Goal: Task Accomplishment & Management: Manage account settings

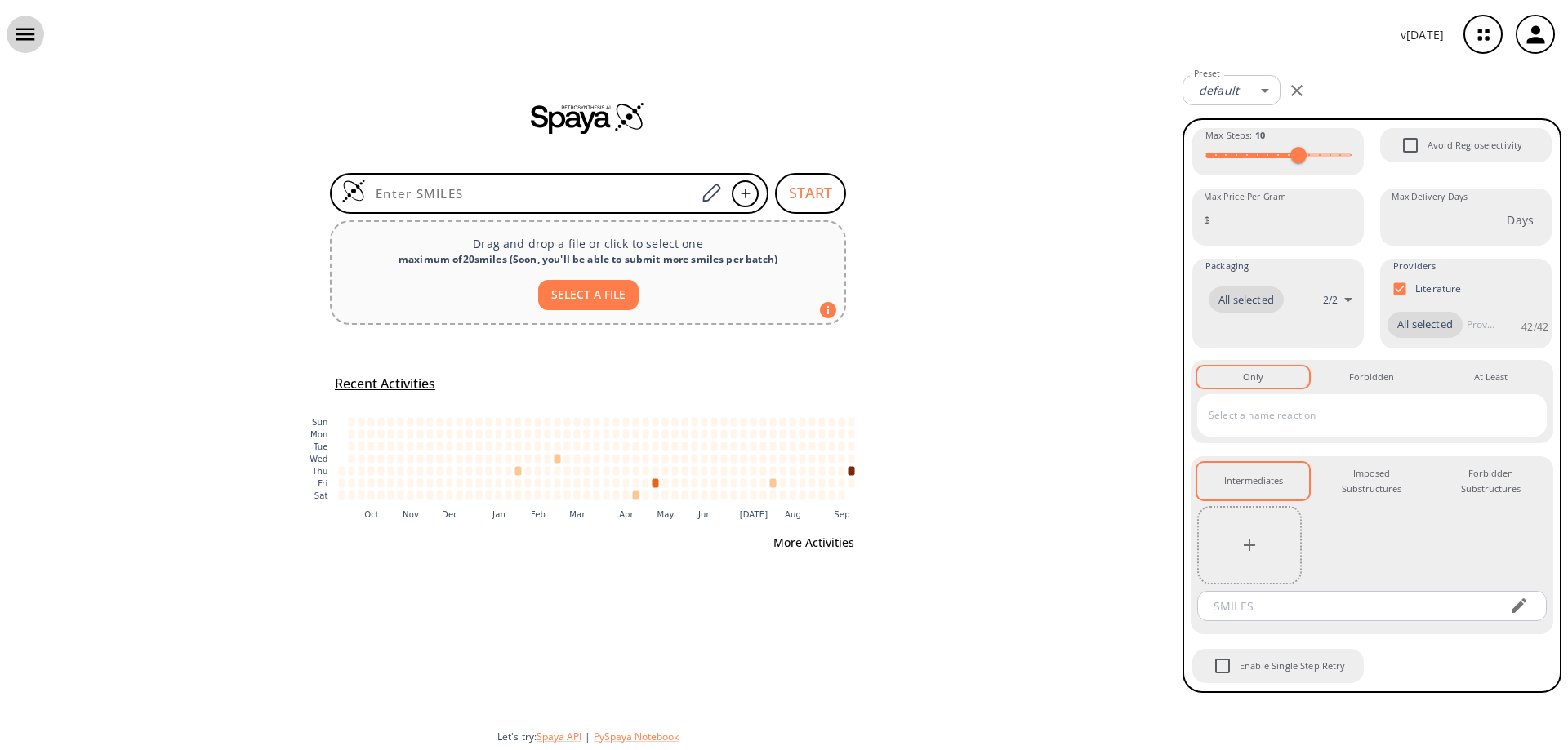
click at [29, 39] on icon "button" at bounding box center [25, 35] width 19 height 12
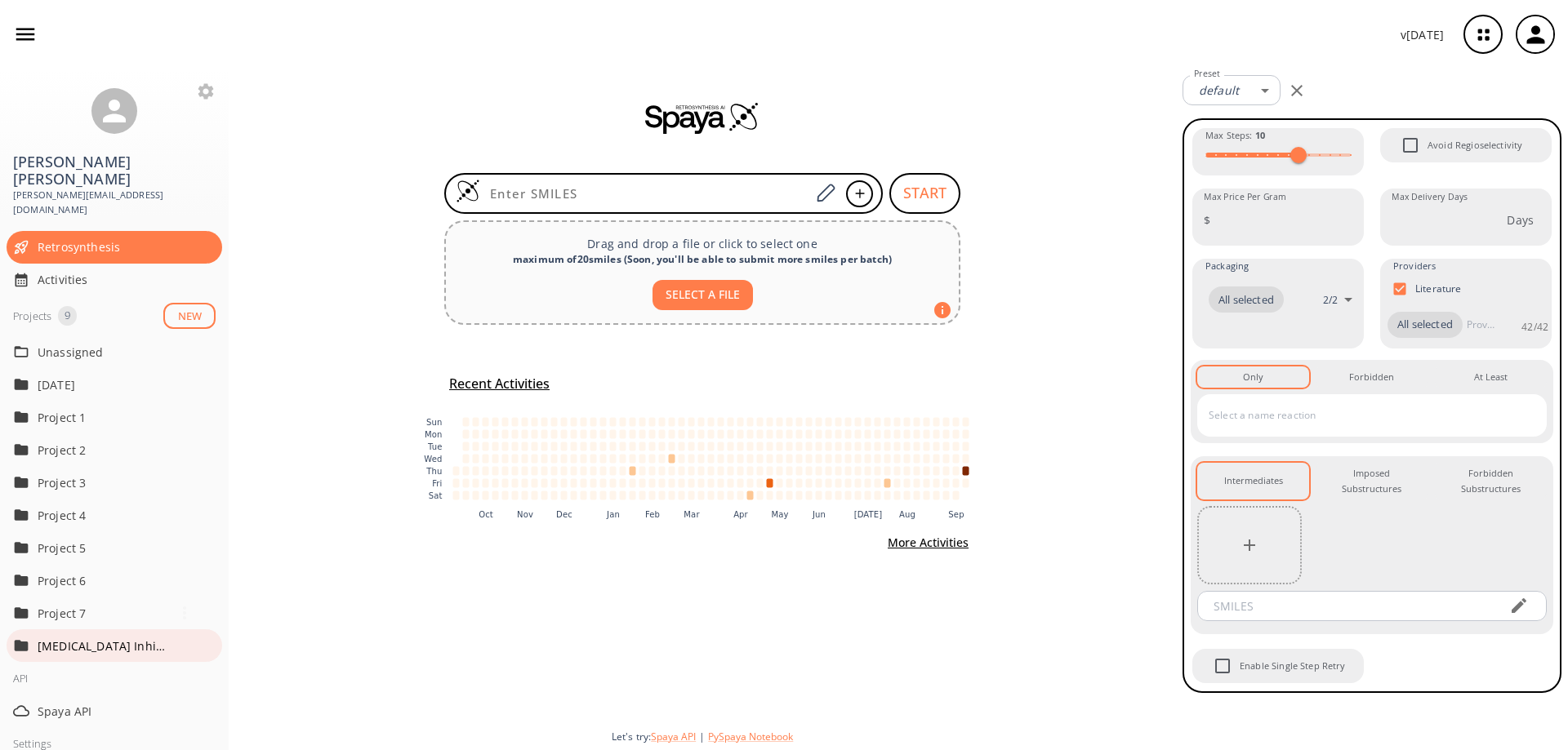
click at [122, 638] on p "[MEDICAL_DATA] Inhibitors" at bounding box center [103, 646] width 130 height 17
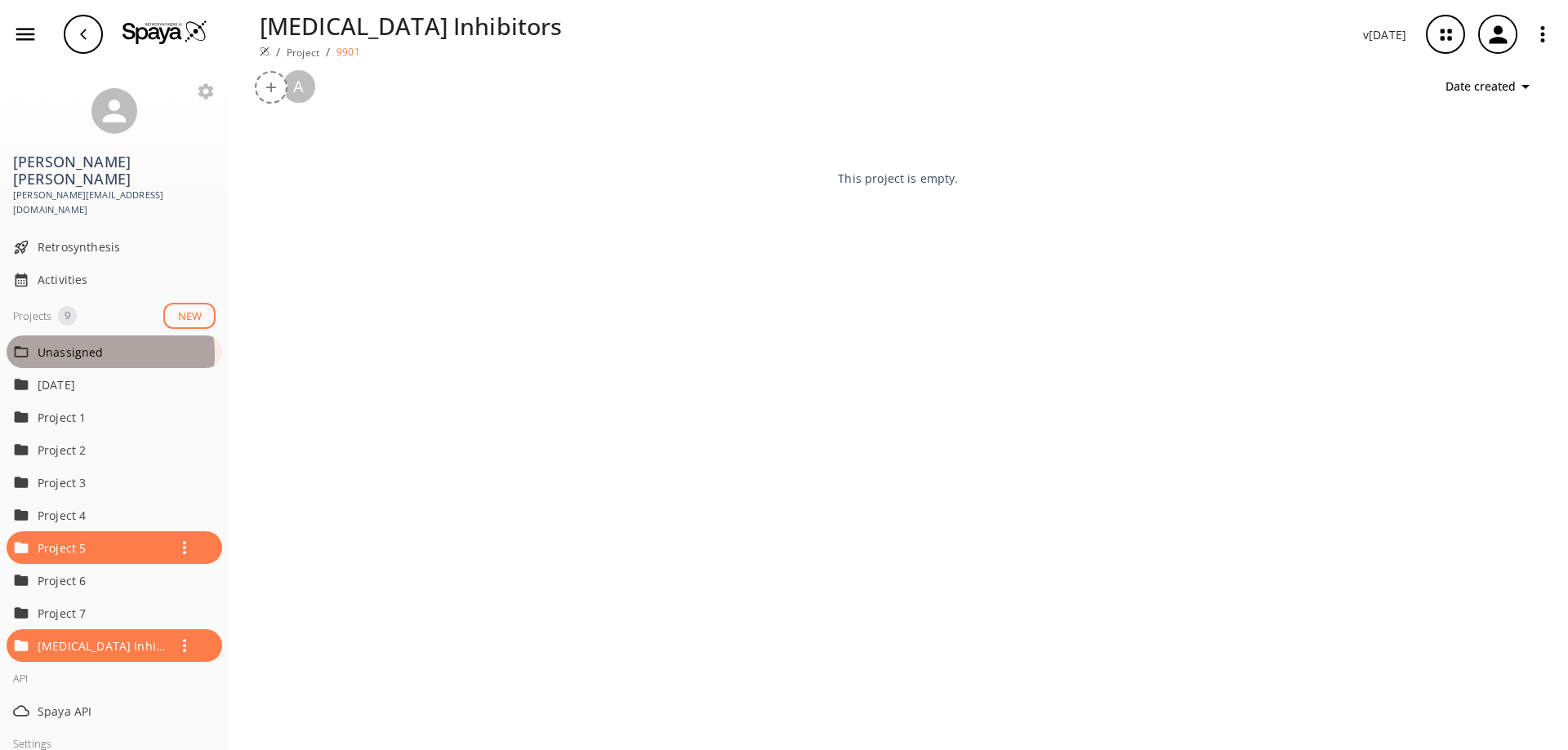
click at [88, 344] on span "Unassigned" at bounding box center [126, 352] width 178 height 17
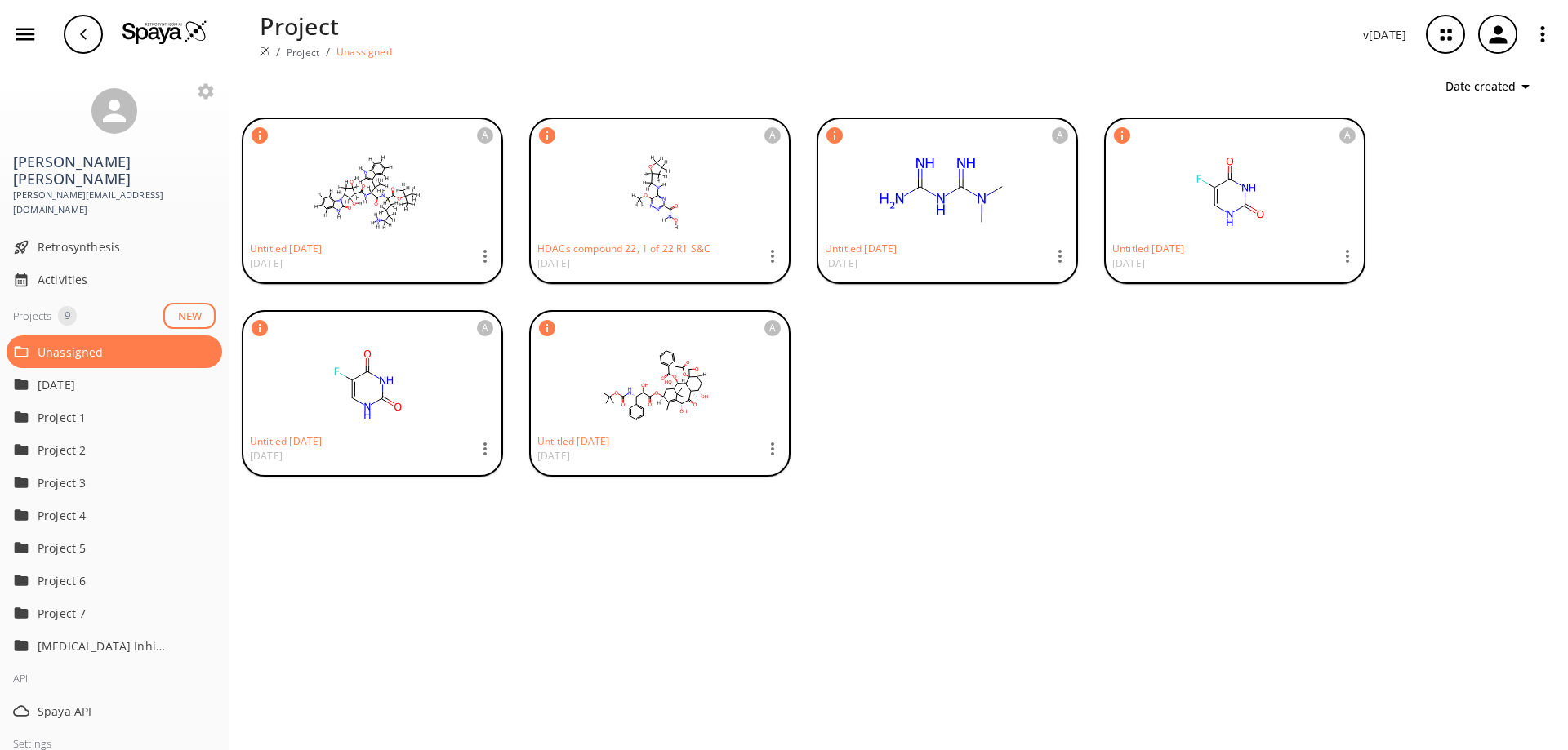
click at [388, 188] on rect at bounding box center [367, 192] width 235 height 81
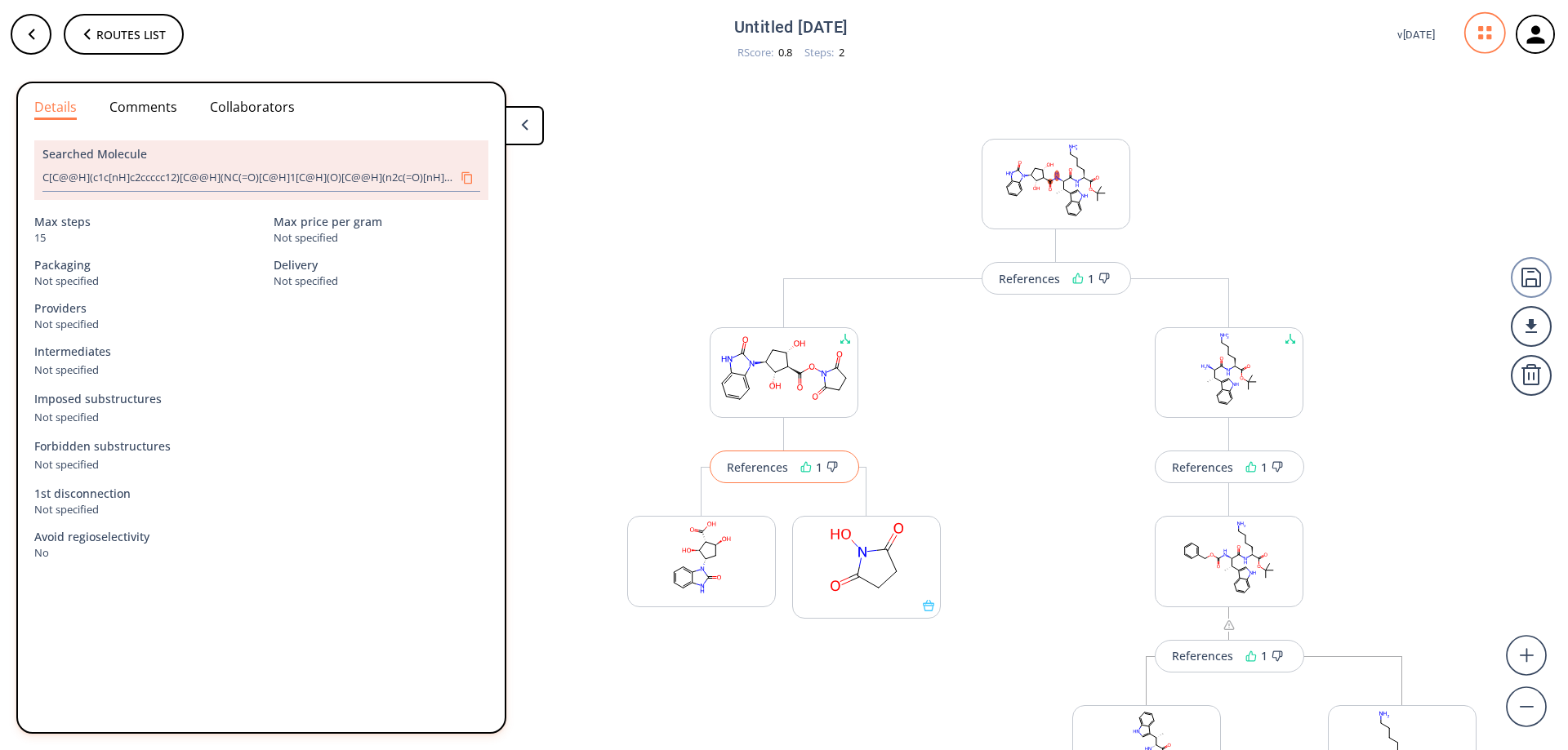
click at [747, 464] on div "References" at bounding box center [757, 467] width 62 height 11
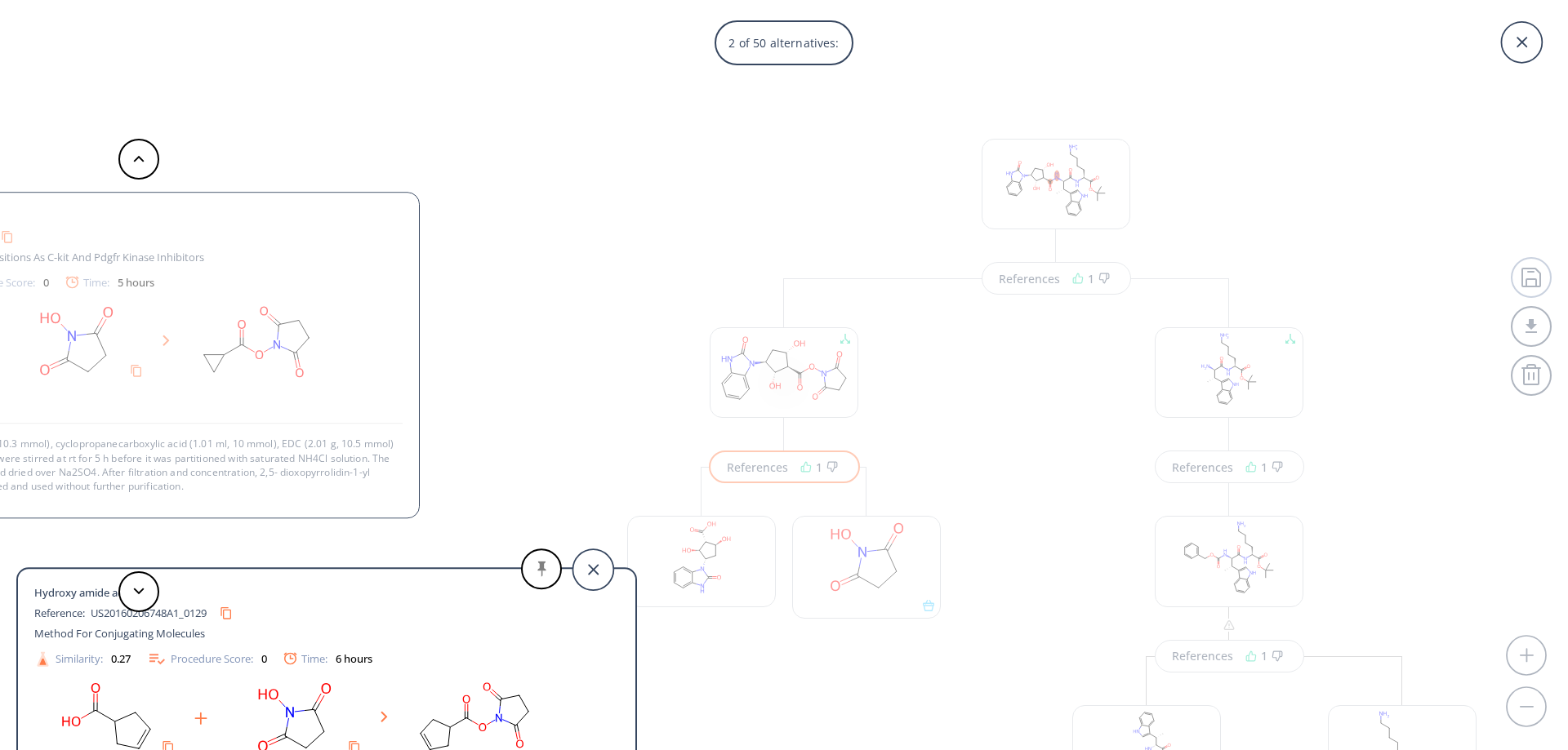
scroll to position [29, 0]
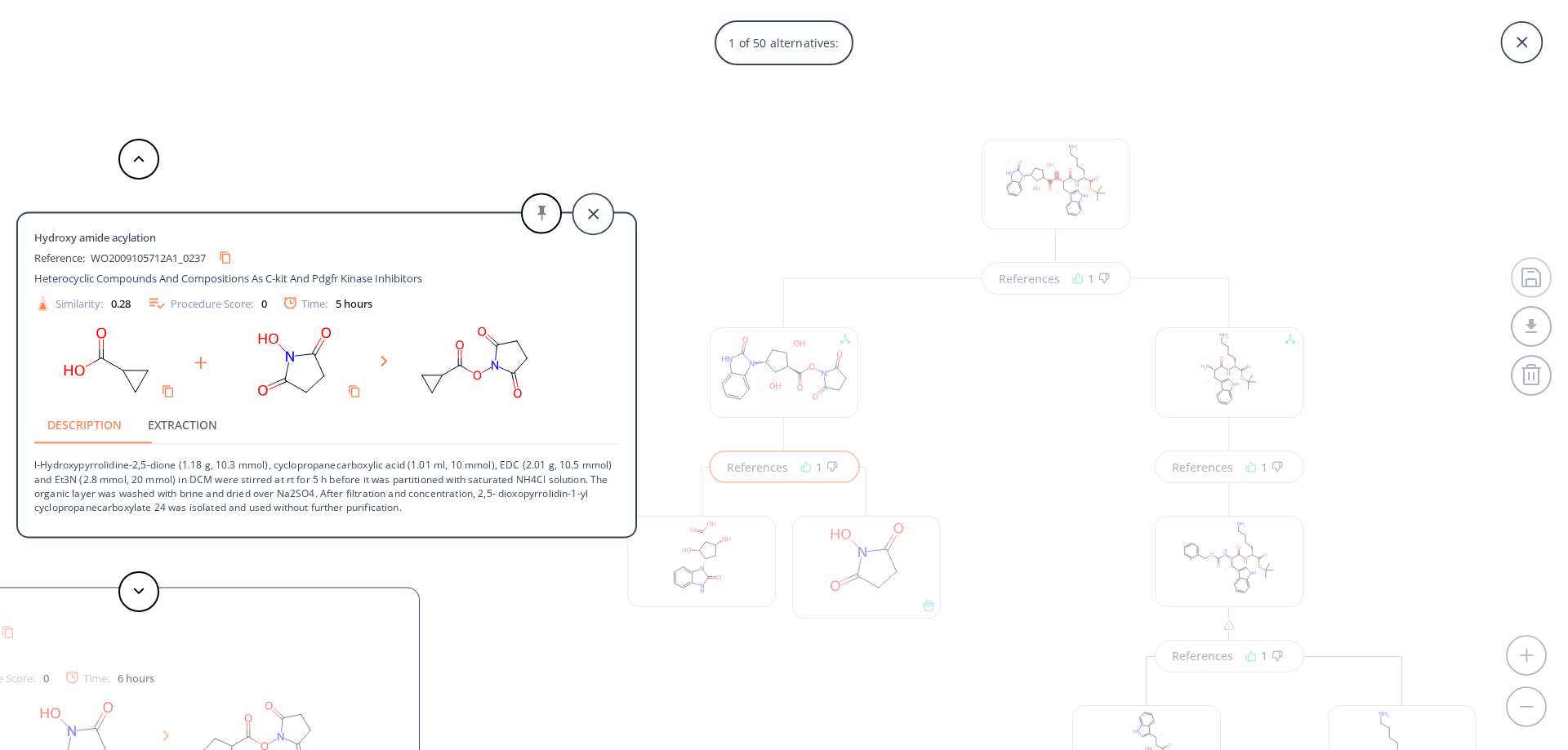
click at [1239, 241] on div "1 of 50 alternatives: Hydroxy amide acylation Reference: WO2009105712A1_0237 He…" at bounding box center [784, 375] width 1568 height 750
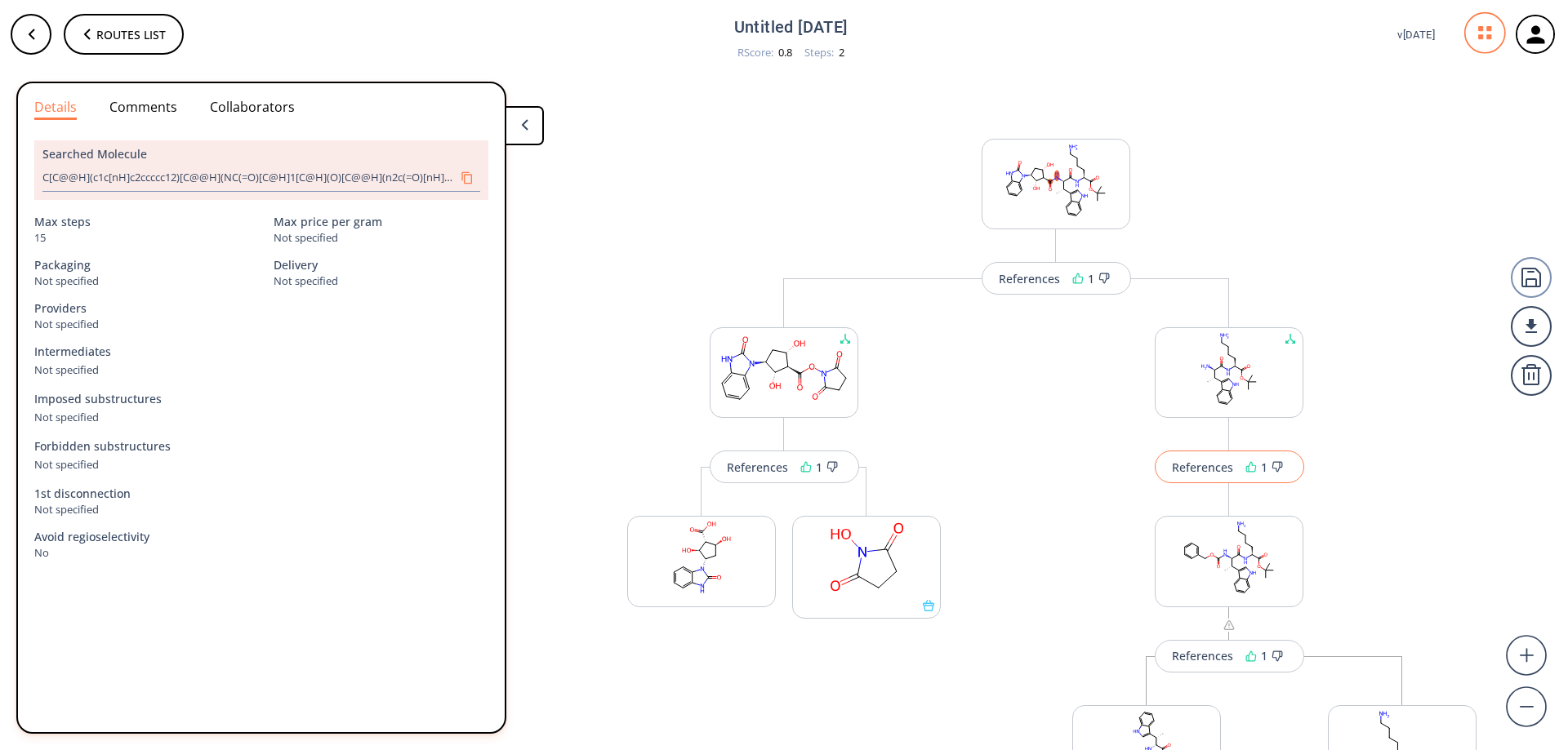
click at [1203, 472] on div "References" at bounding box center [1203, 467] width 62 height 11
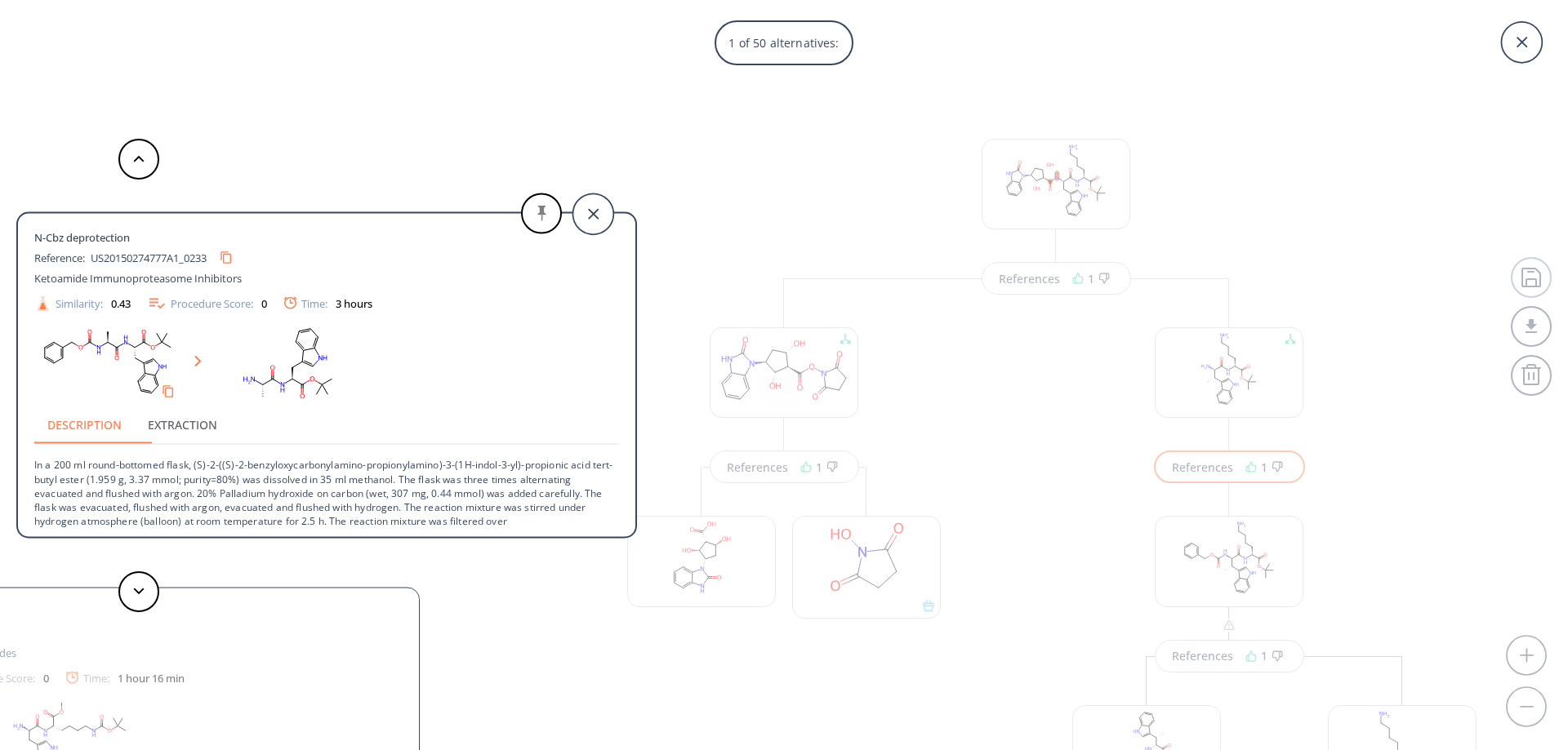
drag, startPoint x: 533, startPoint y: 74, endPoint x: 402, endPoint y: 88, distance: 131.7
click at [533, 74] on div "N-Cbz deprotection Reference: US20150274777A1_0233 Ketoamide Immunoproteasome I…" at bounding box center [318, 375] width 637 height 750
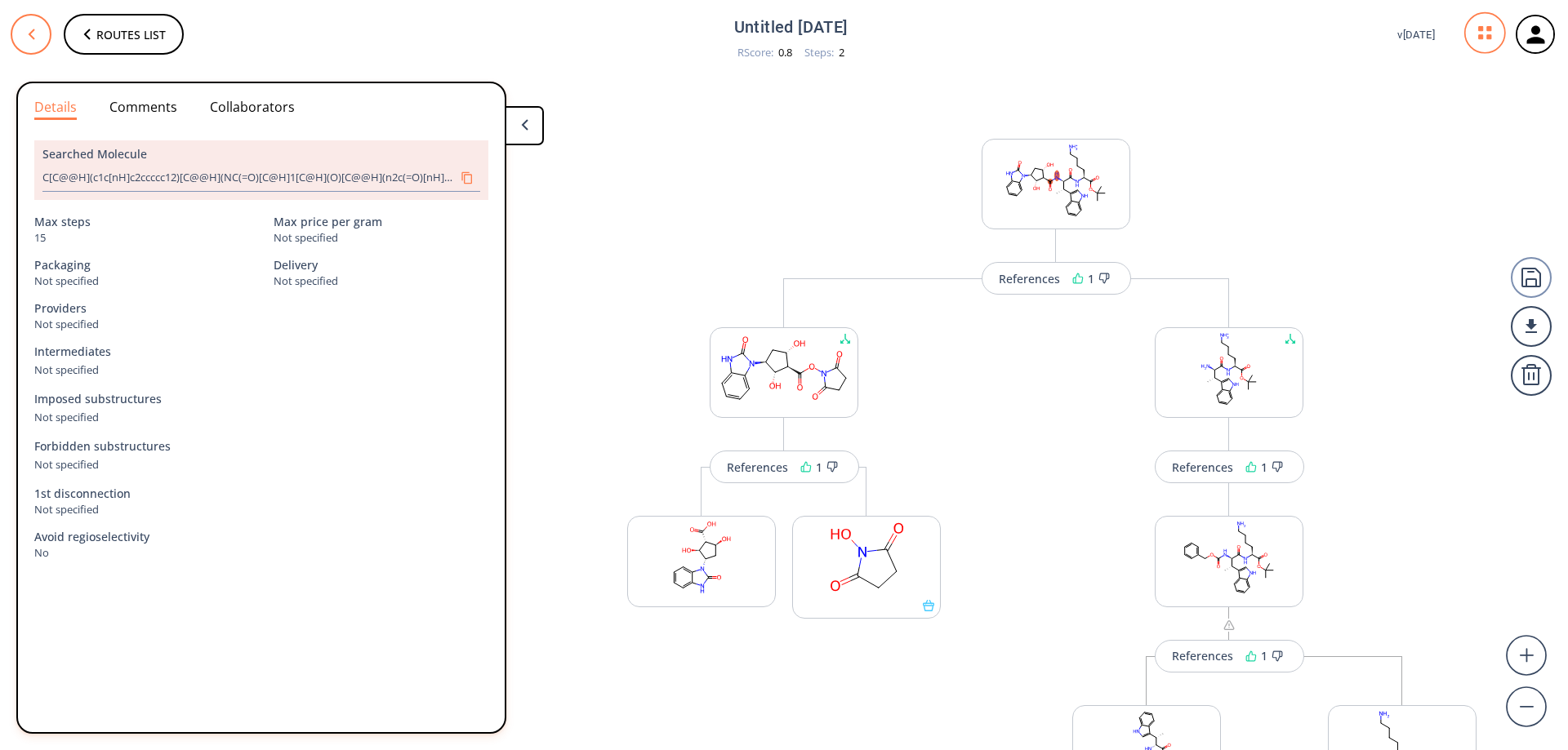
click at [39, 39] on button at bounding box center [31, 35] width 41 height 41
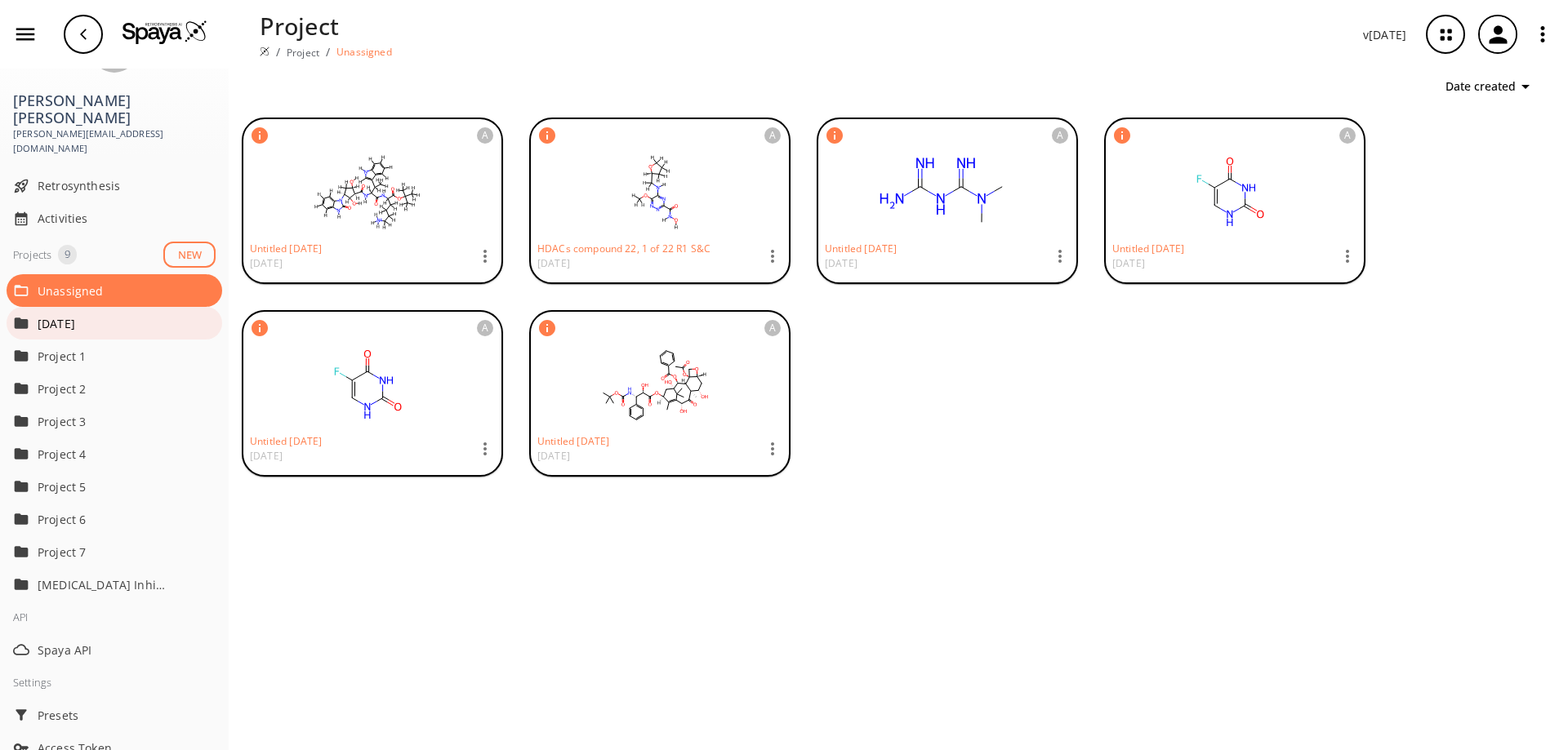
scroll to position [81, 0]
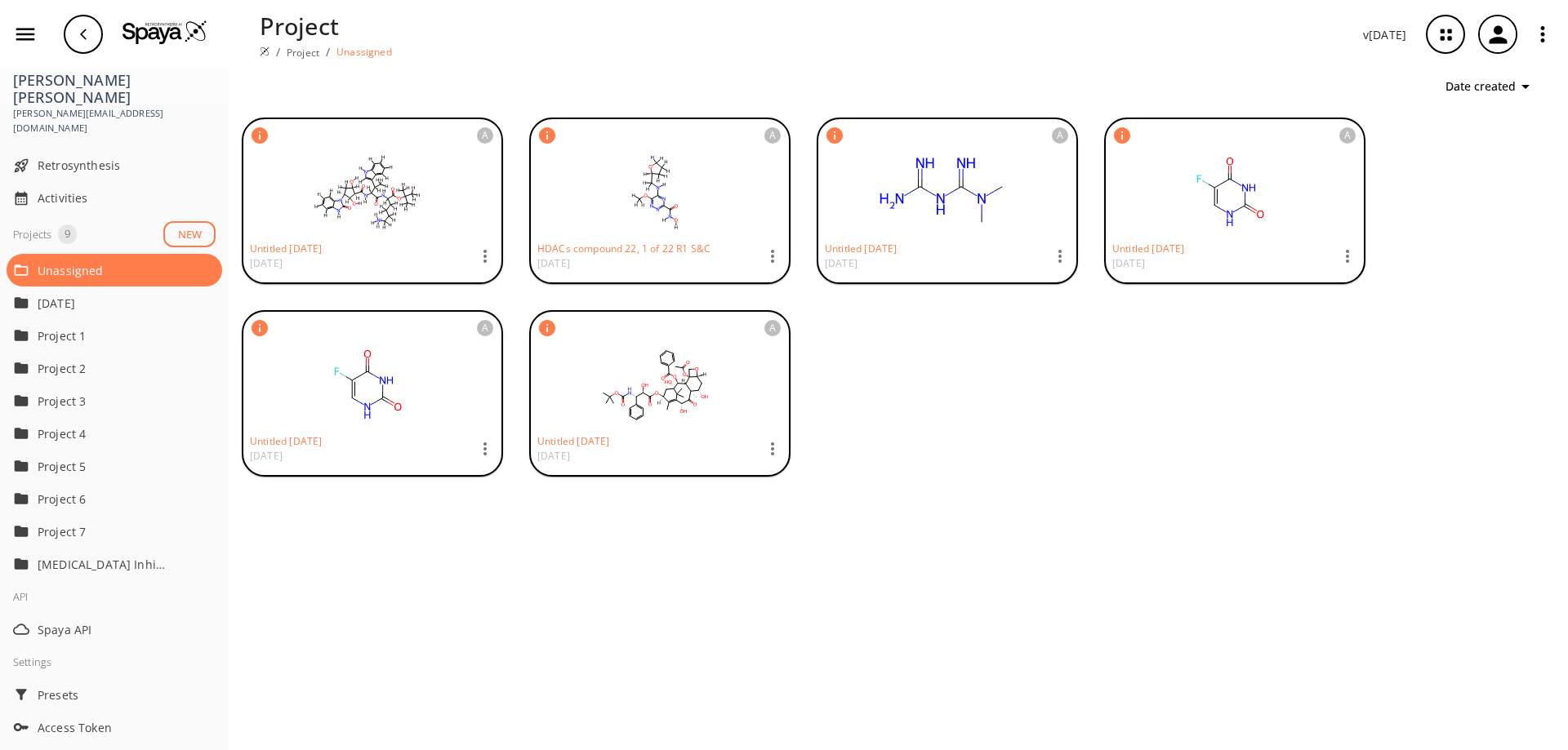
click at [45, 654] on div "Settings" at bounding box center [114, 662] width 229 height 33
click at [1542, 41] on icon "button" at bounding box center [1543, 34] width 4 height 16
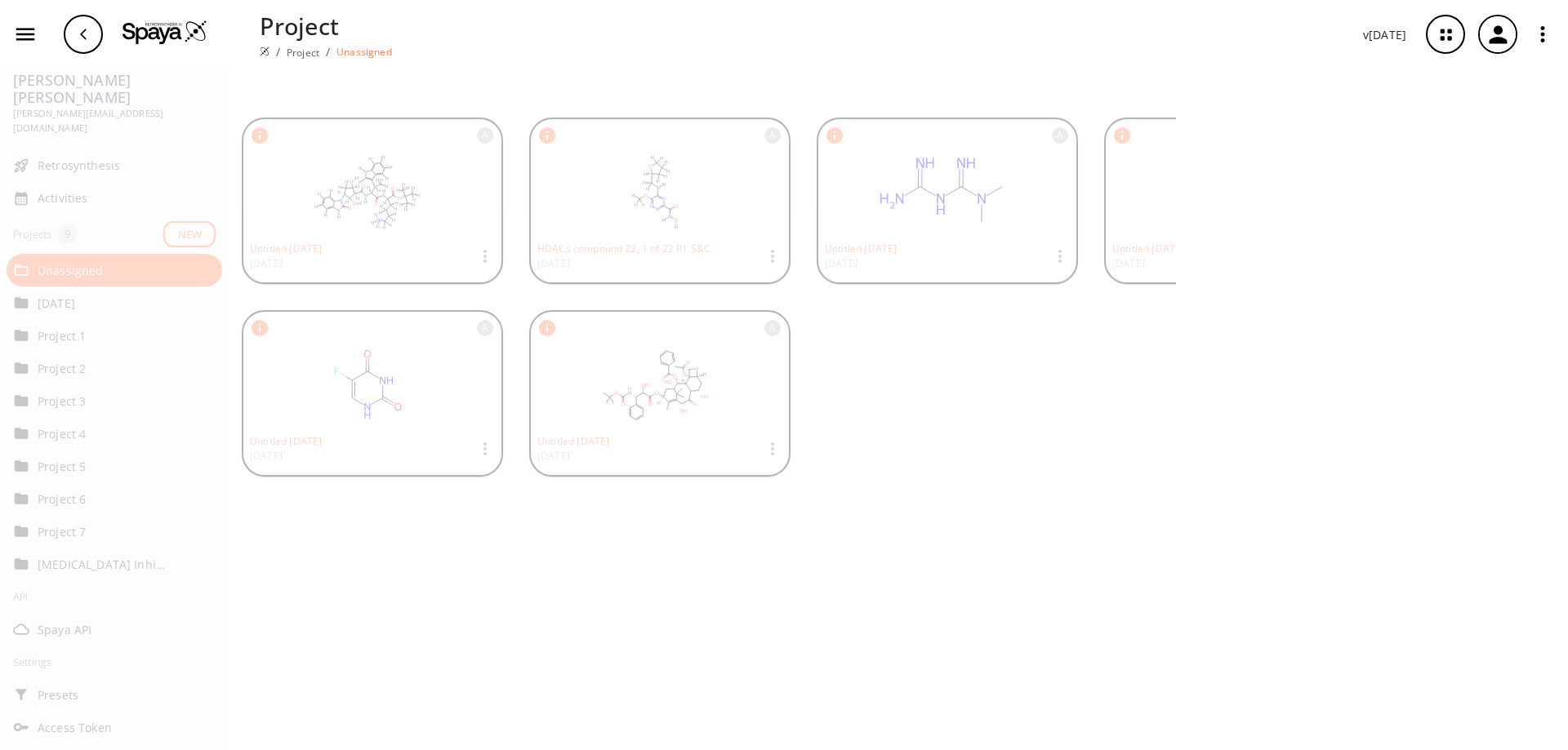
click at [1542, 40] on icon "button" at bounding box center [1543, 34] width 4 height 16
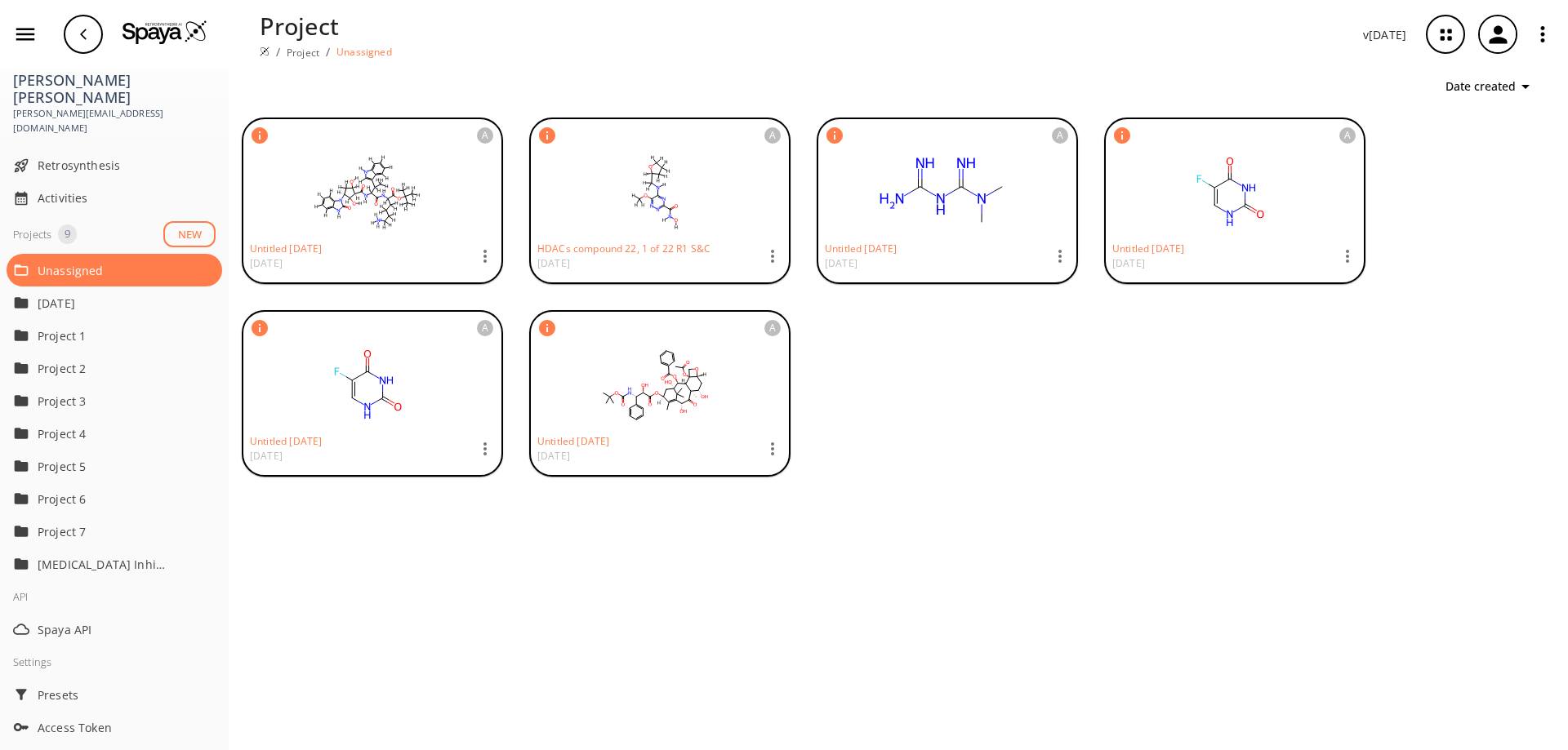
click at [1449, 33] on icon "button" at bounding box center [1446, 35] width 11 height 11
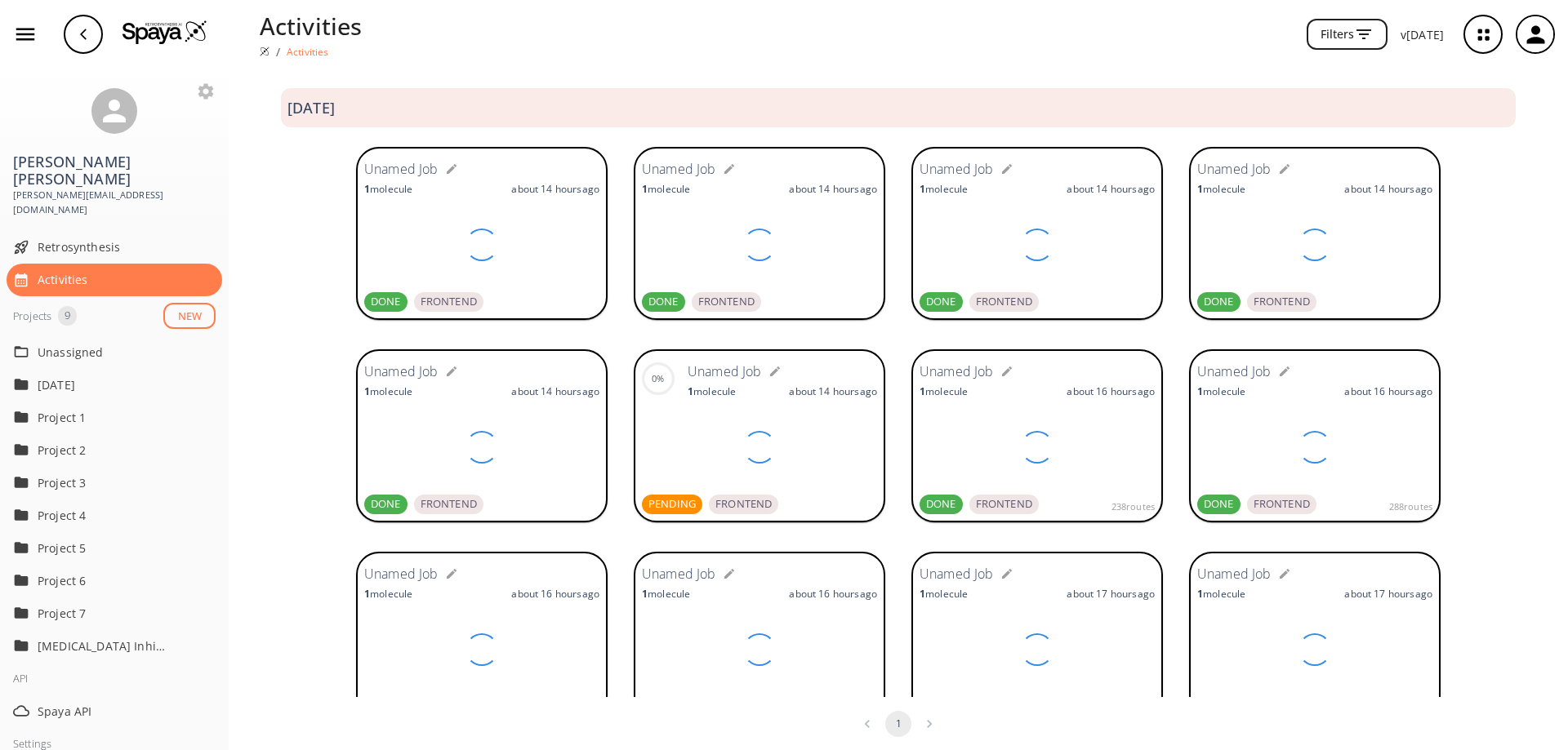
click at [61, 727] on div "Settings" at bounding box center [114, 743] width 229 height 33
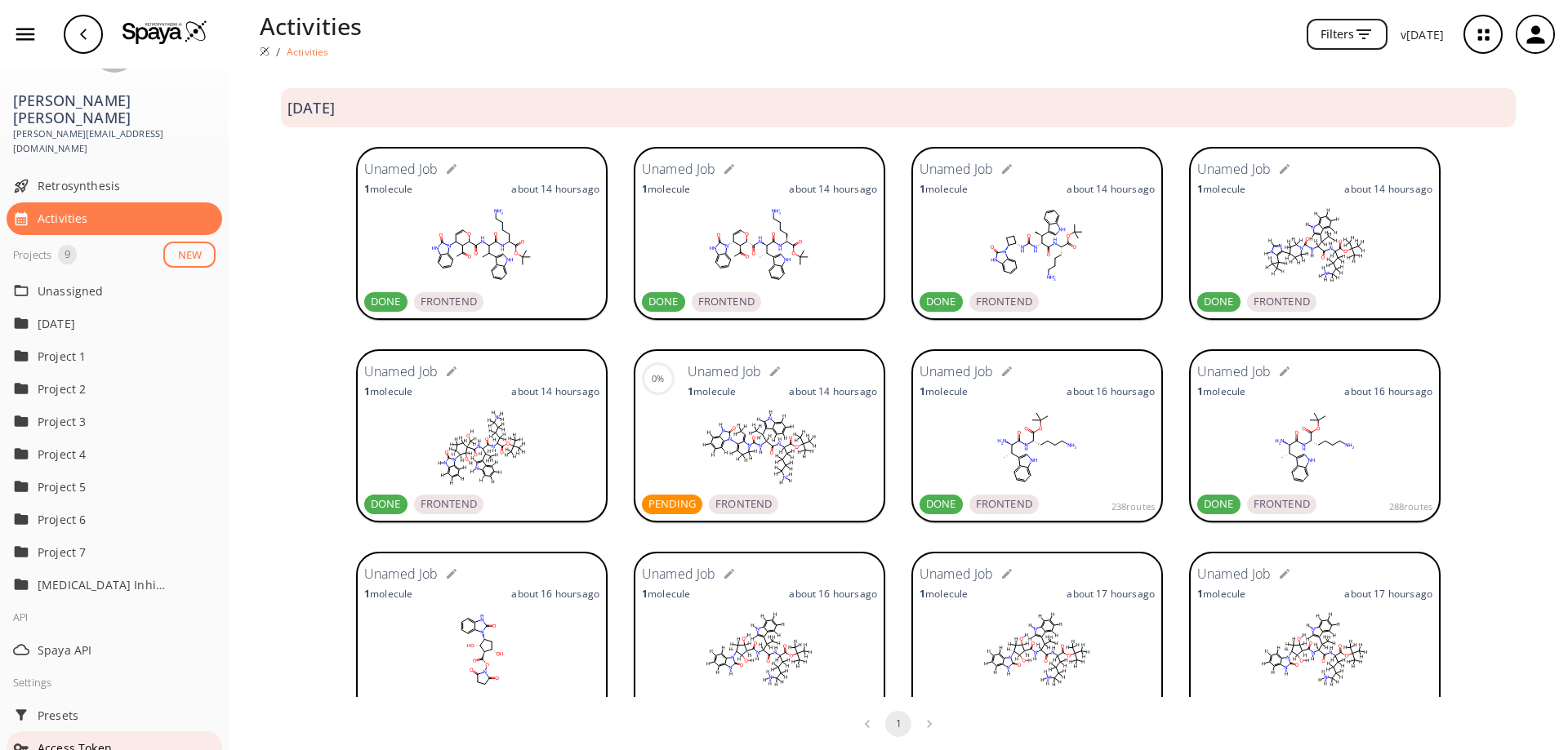
click at [93, 739] on span "Access Token" at bounding box center [126, 747] width 178 height 17
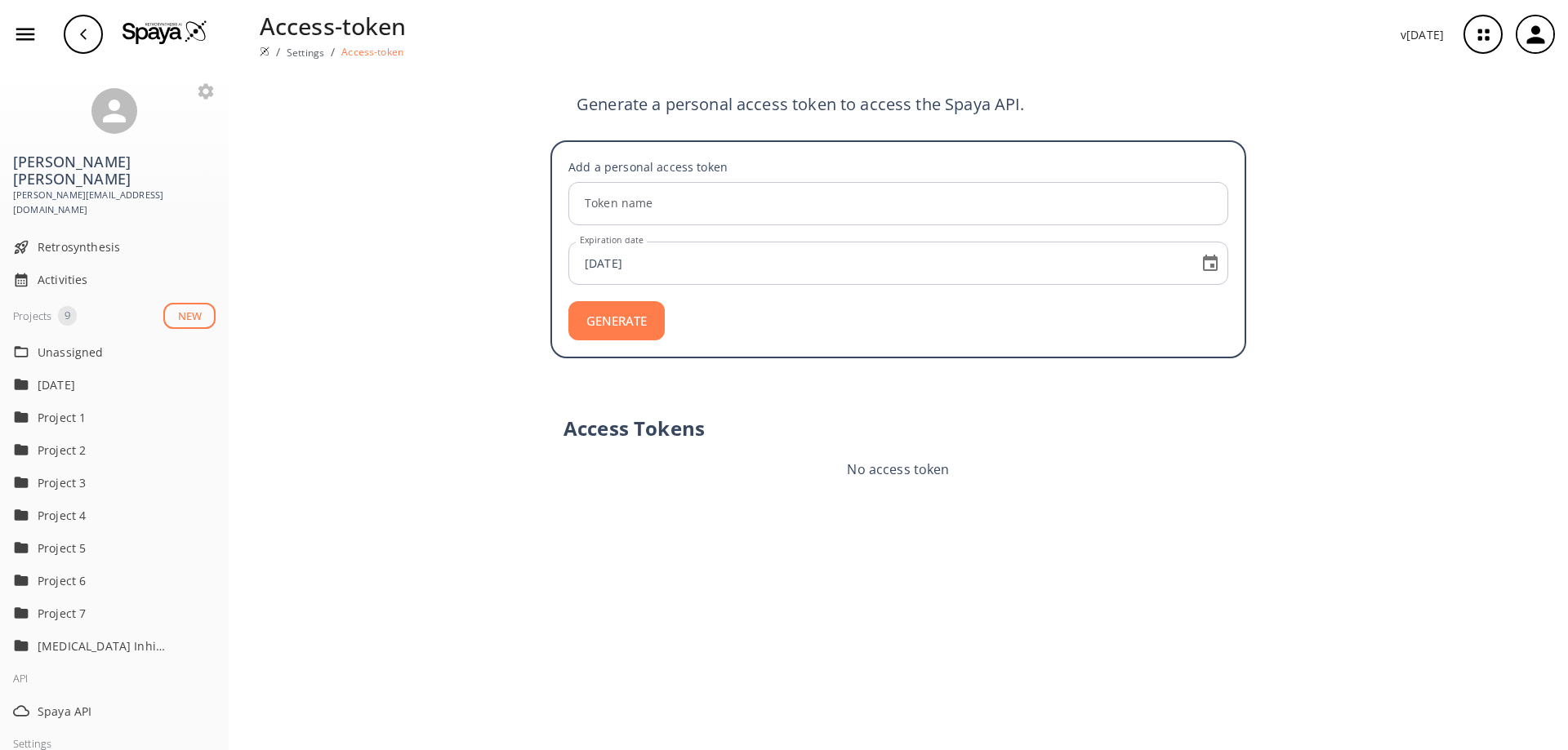
click at [17, 22] on icon "button" at bounding box center [25, 34] width 24 height 24
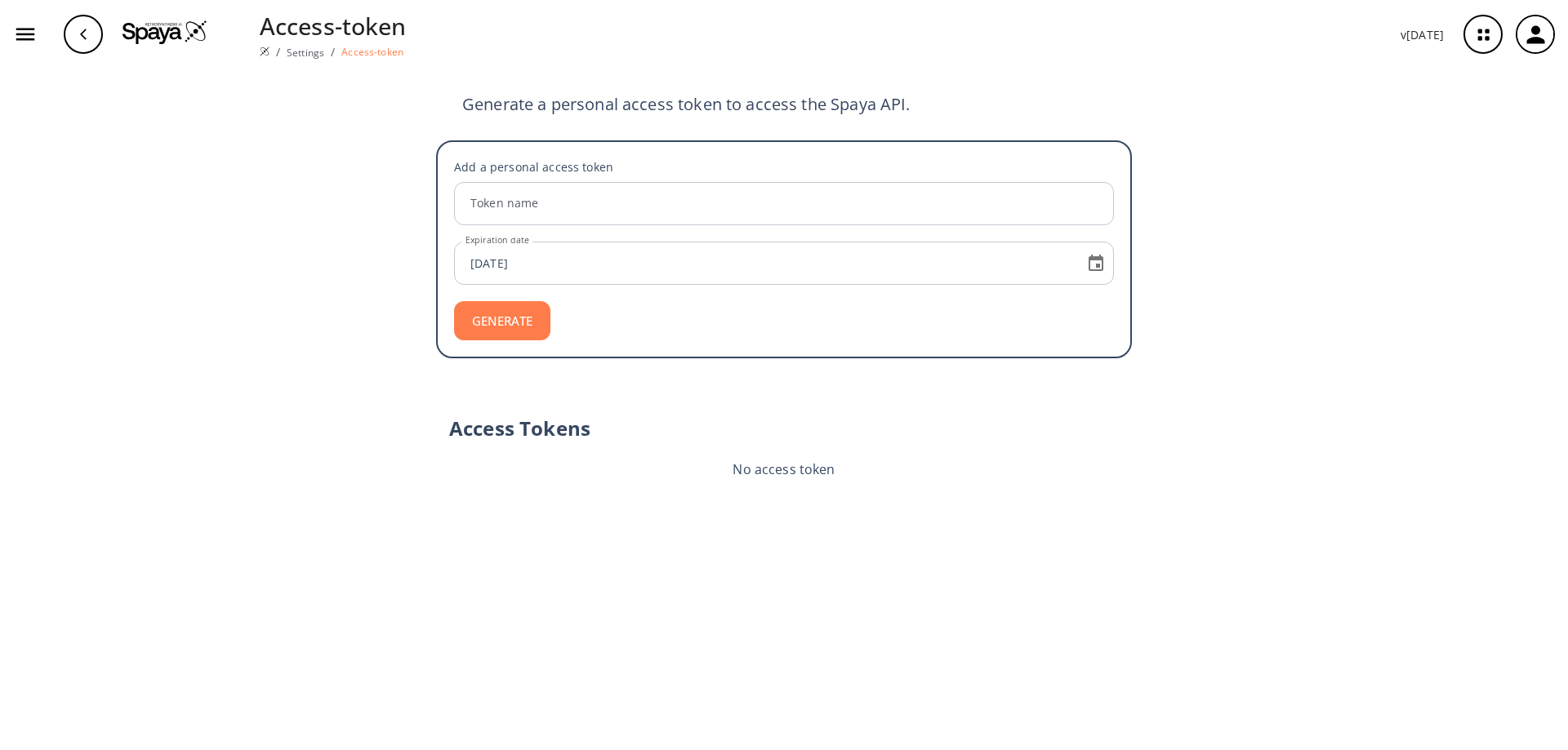
click at [25, 29] on icon "button" at bounding box center [25, 35] width 19 height 12
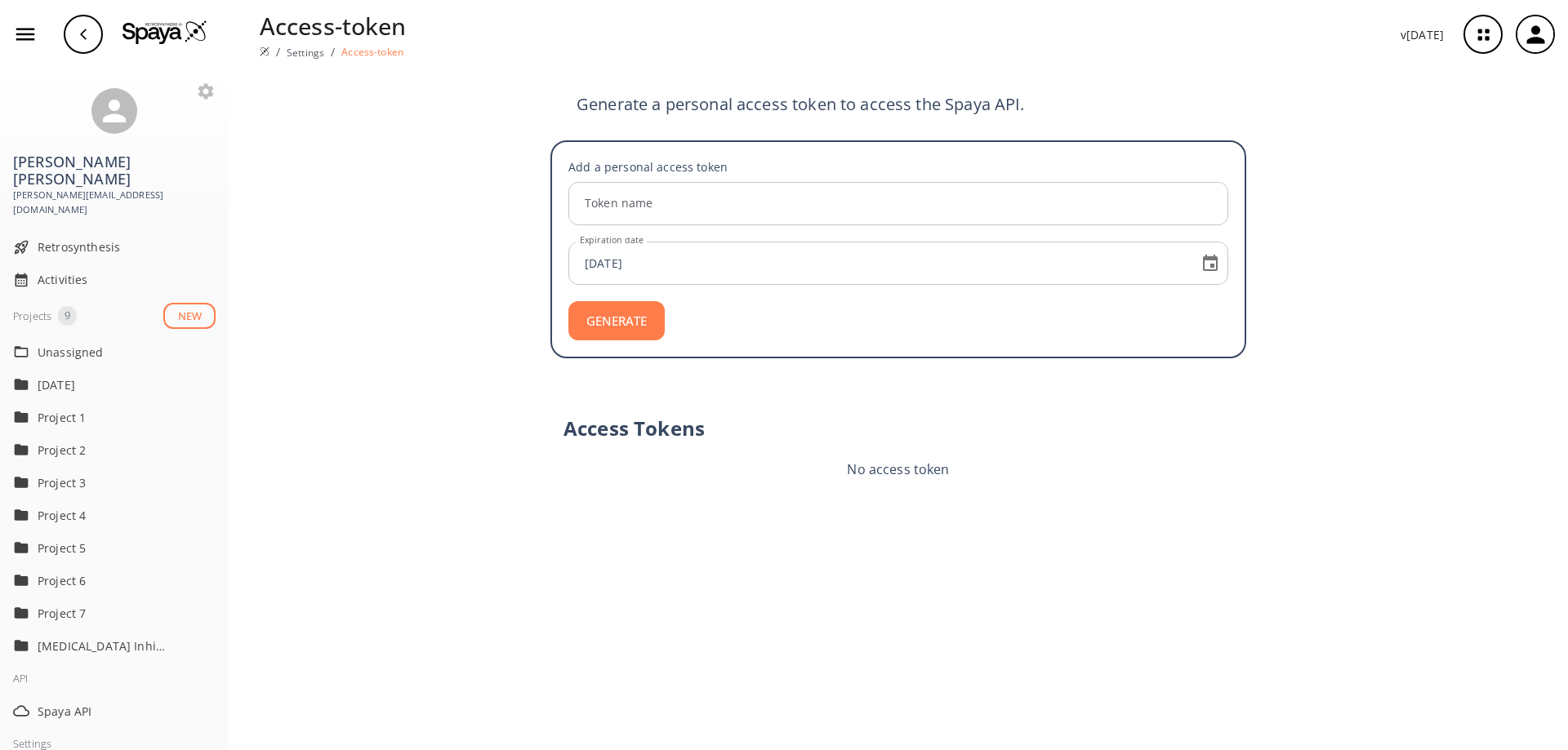
click at [260, 56] on img at bounding box center [264, 51] width 10 height 10
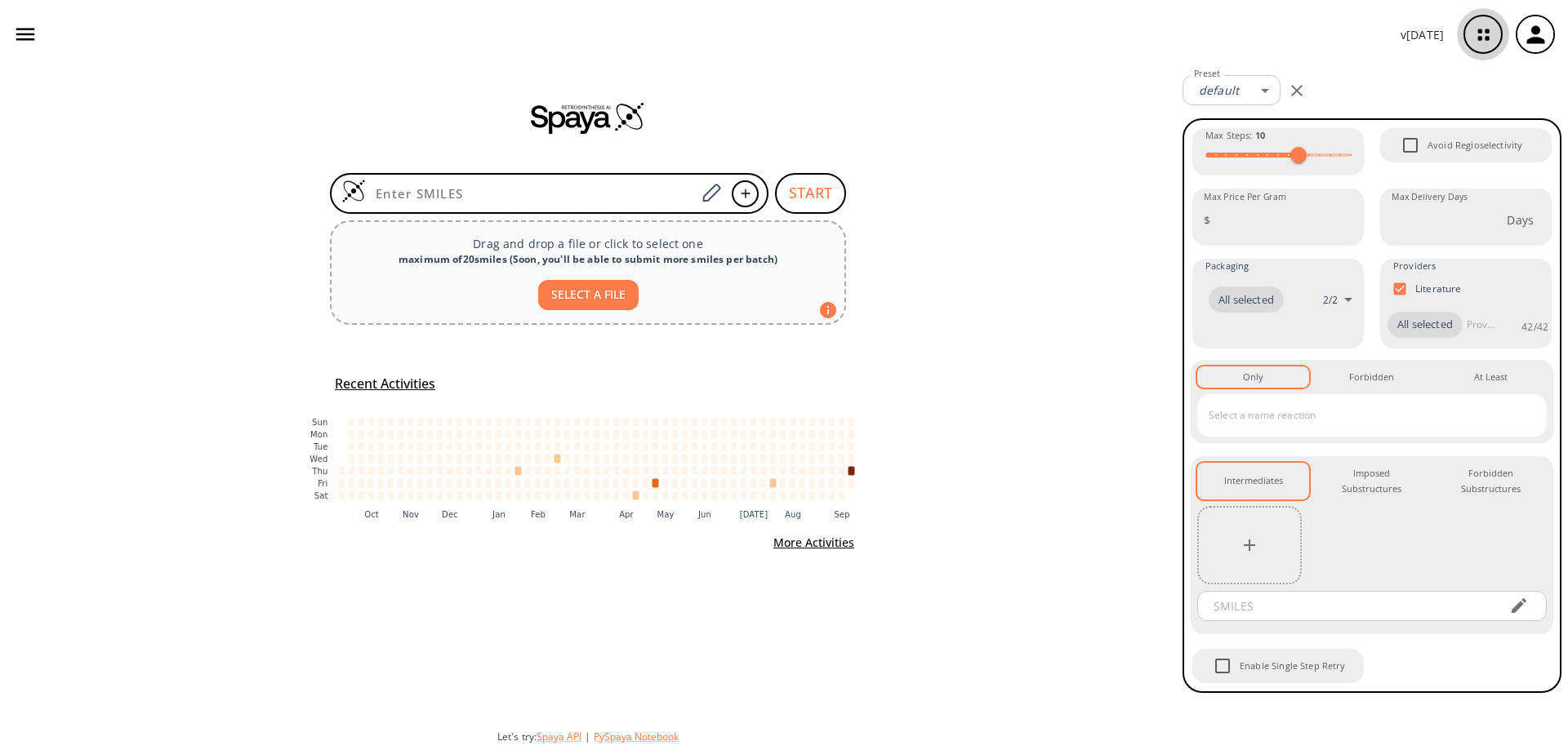
click at [1486, 39] on icon "button" at bounding box center [1483, 35] width 11 height 11
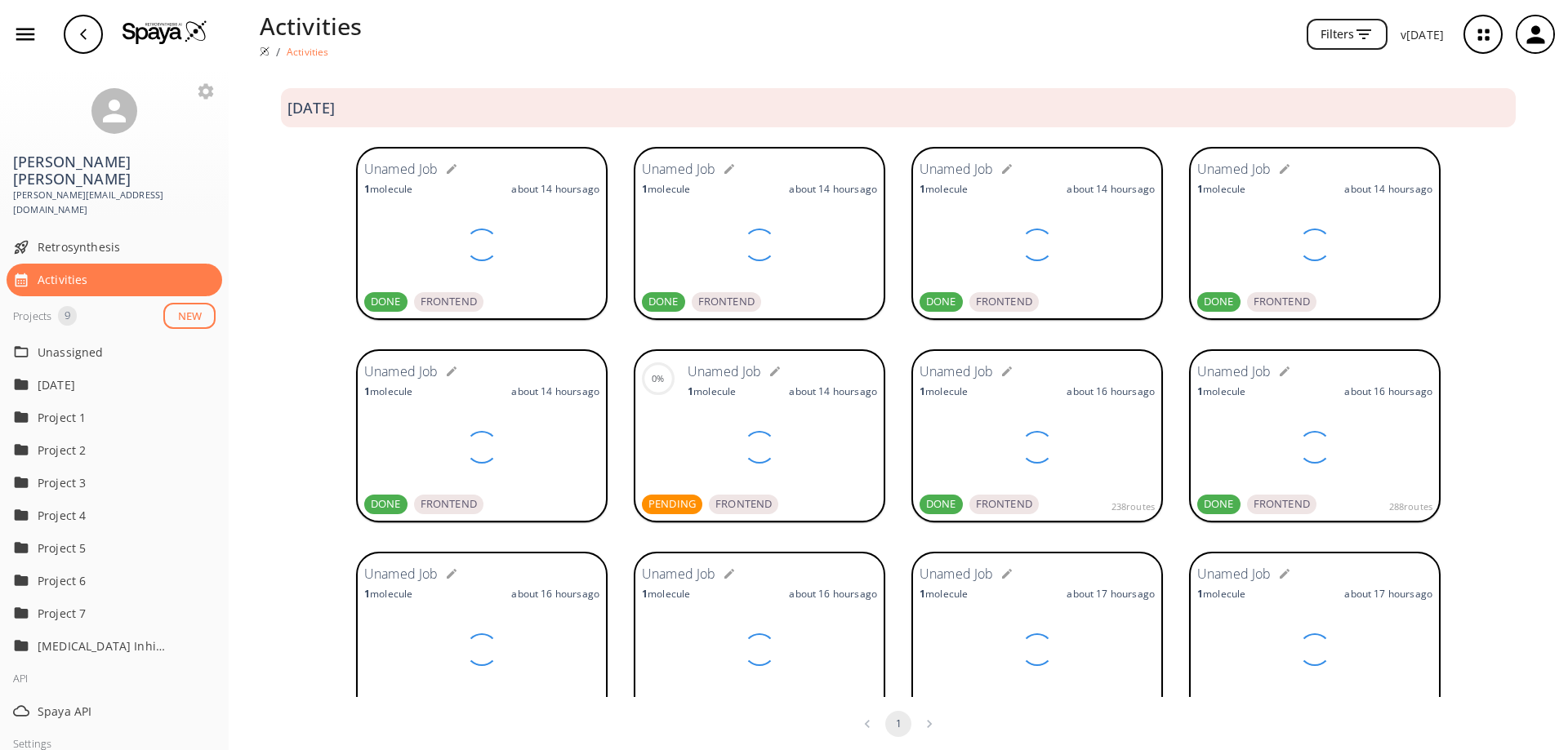
click at [1486, 39] on icon "button" at bounding box center [1483, 35] width 11 height 11
click at [166, 35] on img at bounding box center [164, 31] width 85 height 24
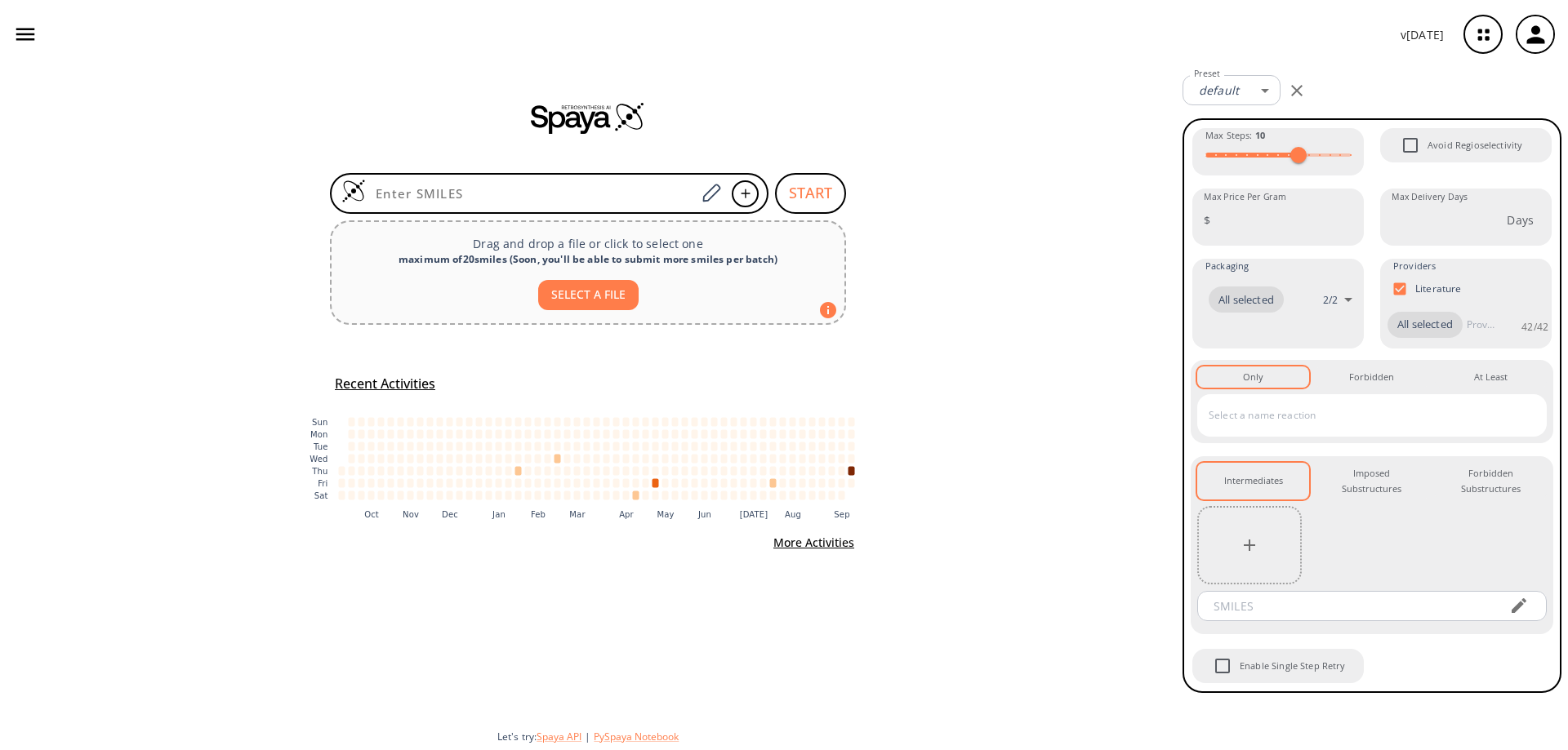
click at [1541, 37] on icon "button" at bounding box center [1536, 35] width 27 height 27
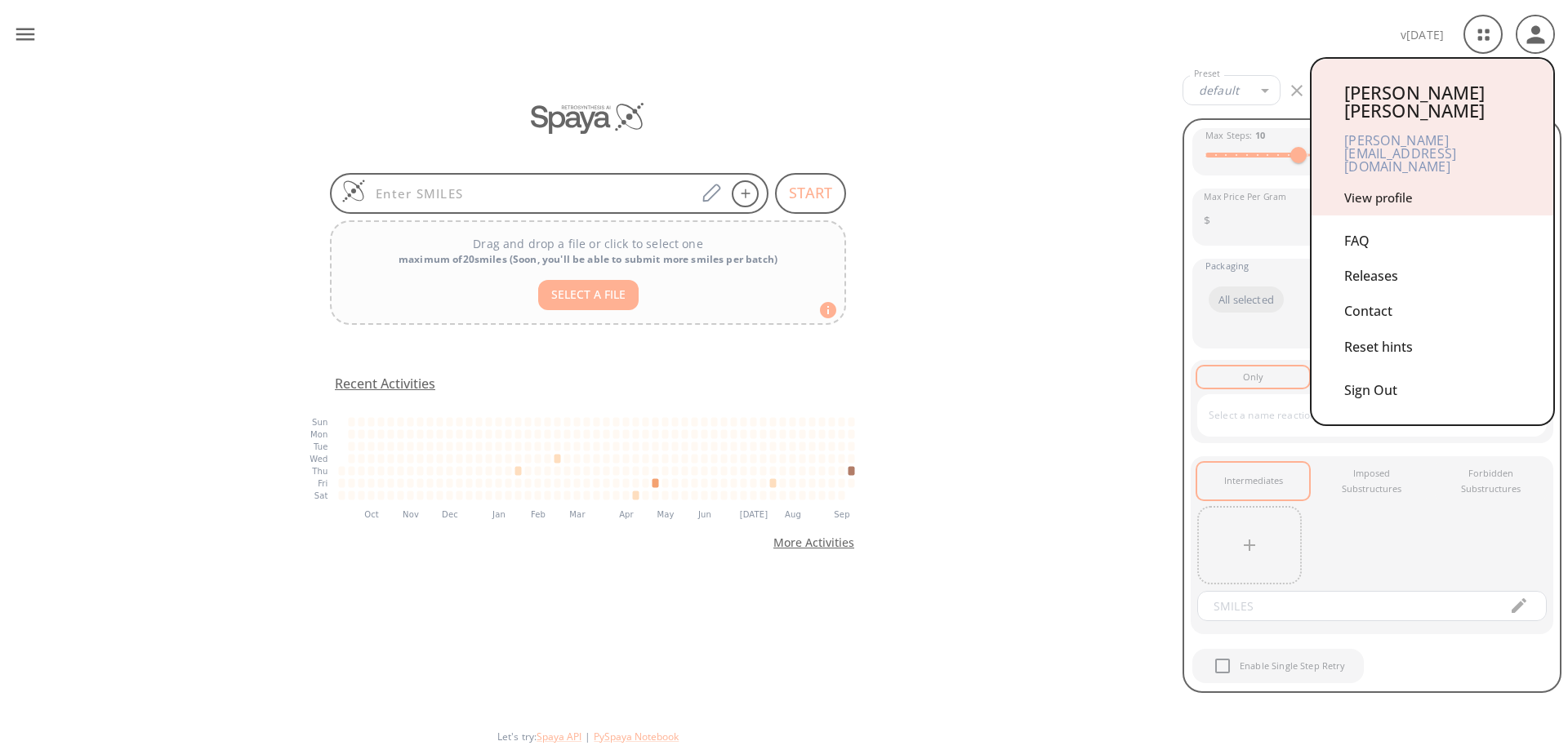
click at [1381, 294] on div "Contact" at bounding box center [1431, 311] width 176 height 35
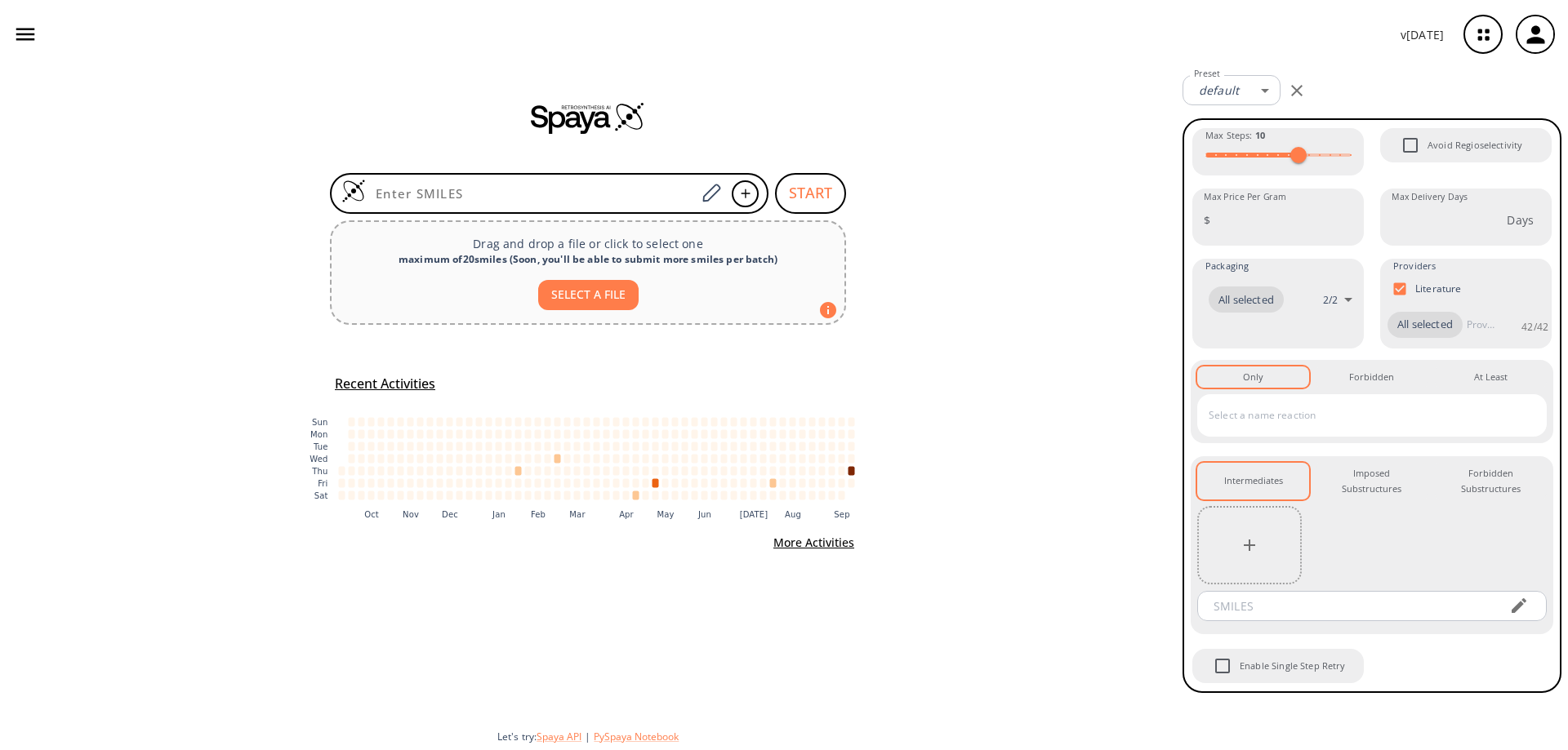
click at [573, 128] on img at bounding box center [588, 117] width 114 height 33
click at [1485, 34] on icon "button" at bounding box center [1483, 35] width 43 height 43
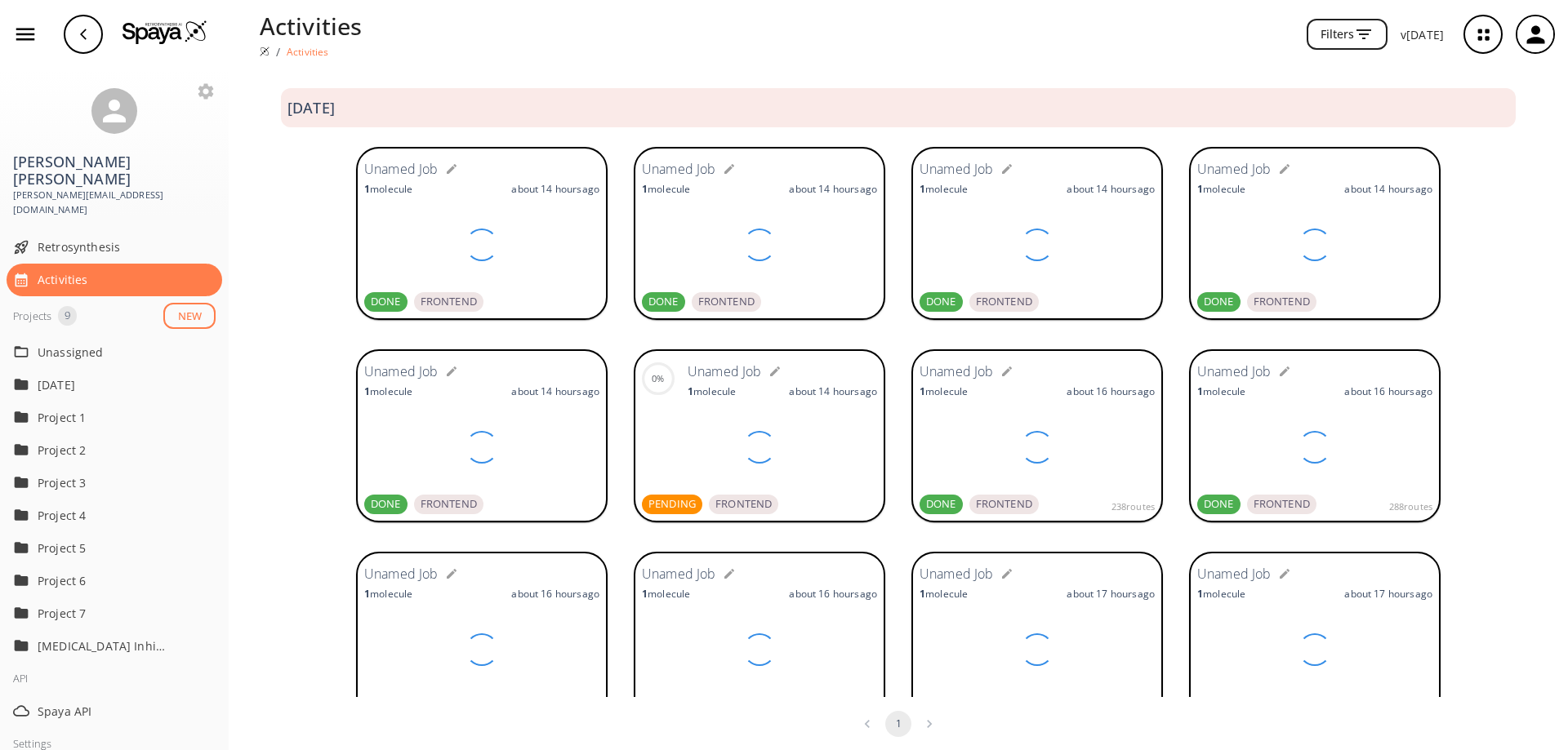
click at [1537, 36] on icon "button" at bounding box center [1536, 35] width 27 height 27
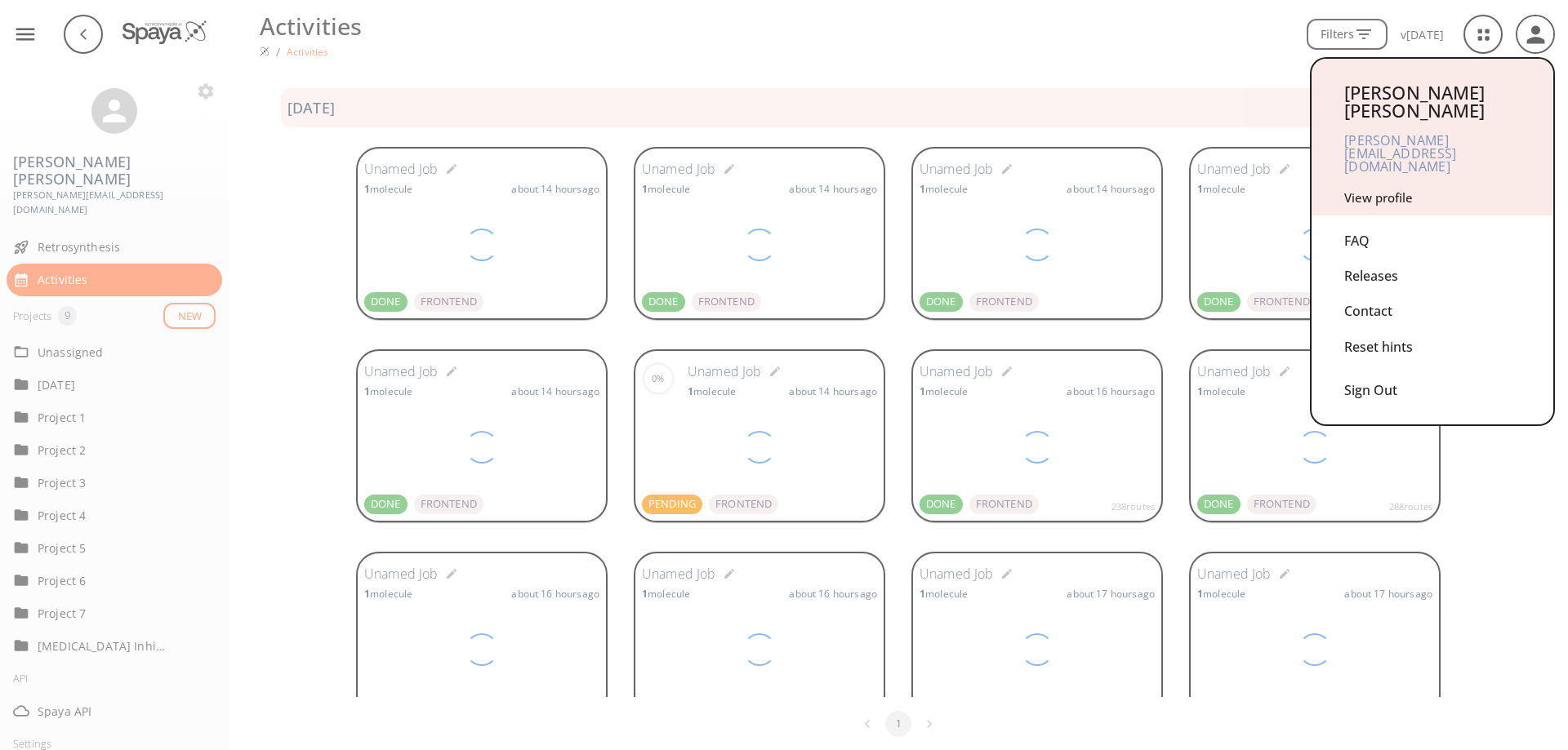
click at [1354, 223] on div "FAQ" at bounding box center [1431, 240] width 176 height 35
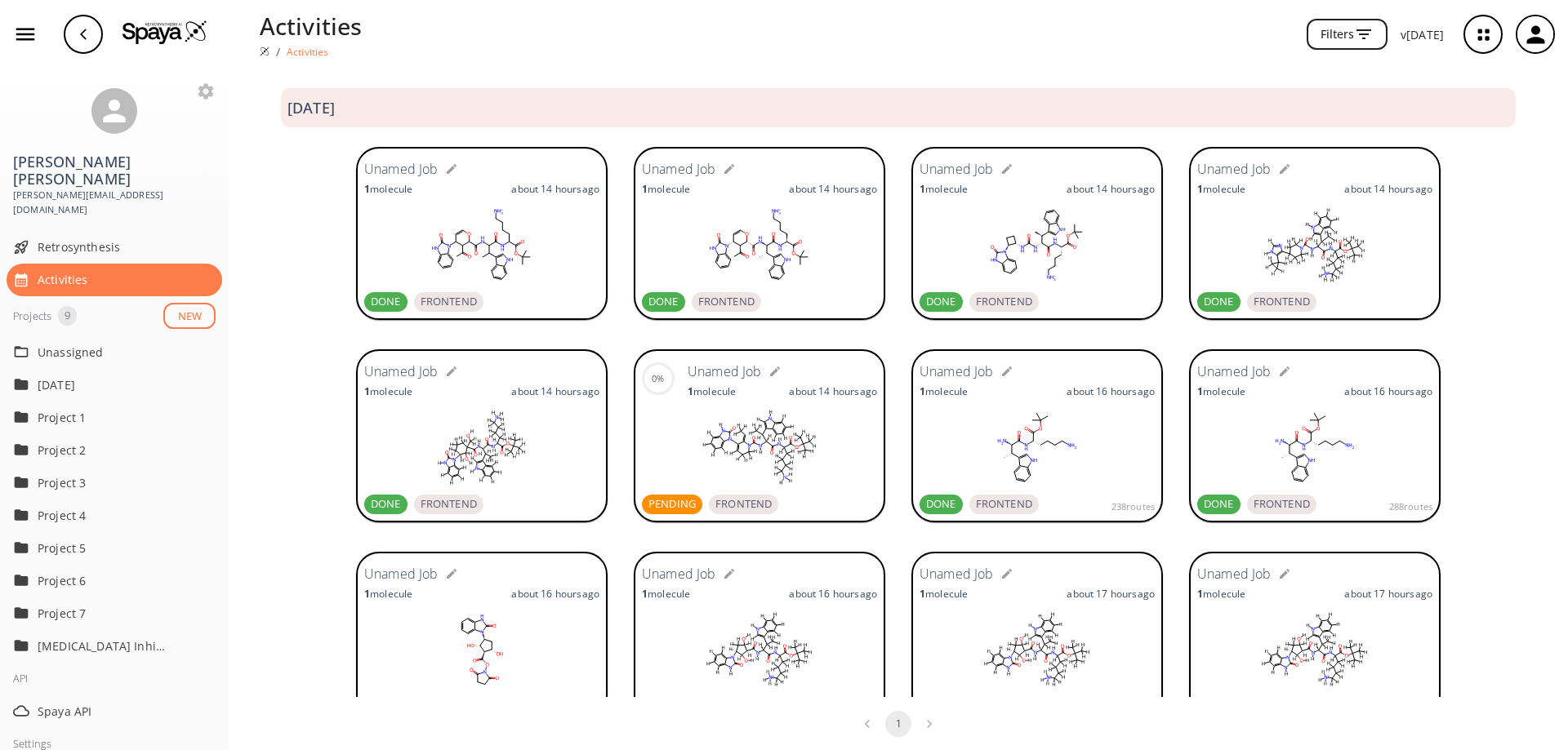
click at [1549, 41] on div "button" at bounding box center [1535, 34] width 36 height 36
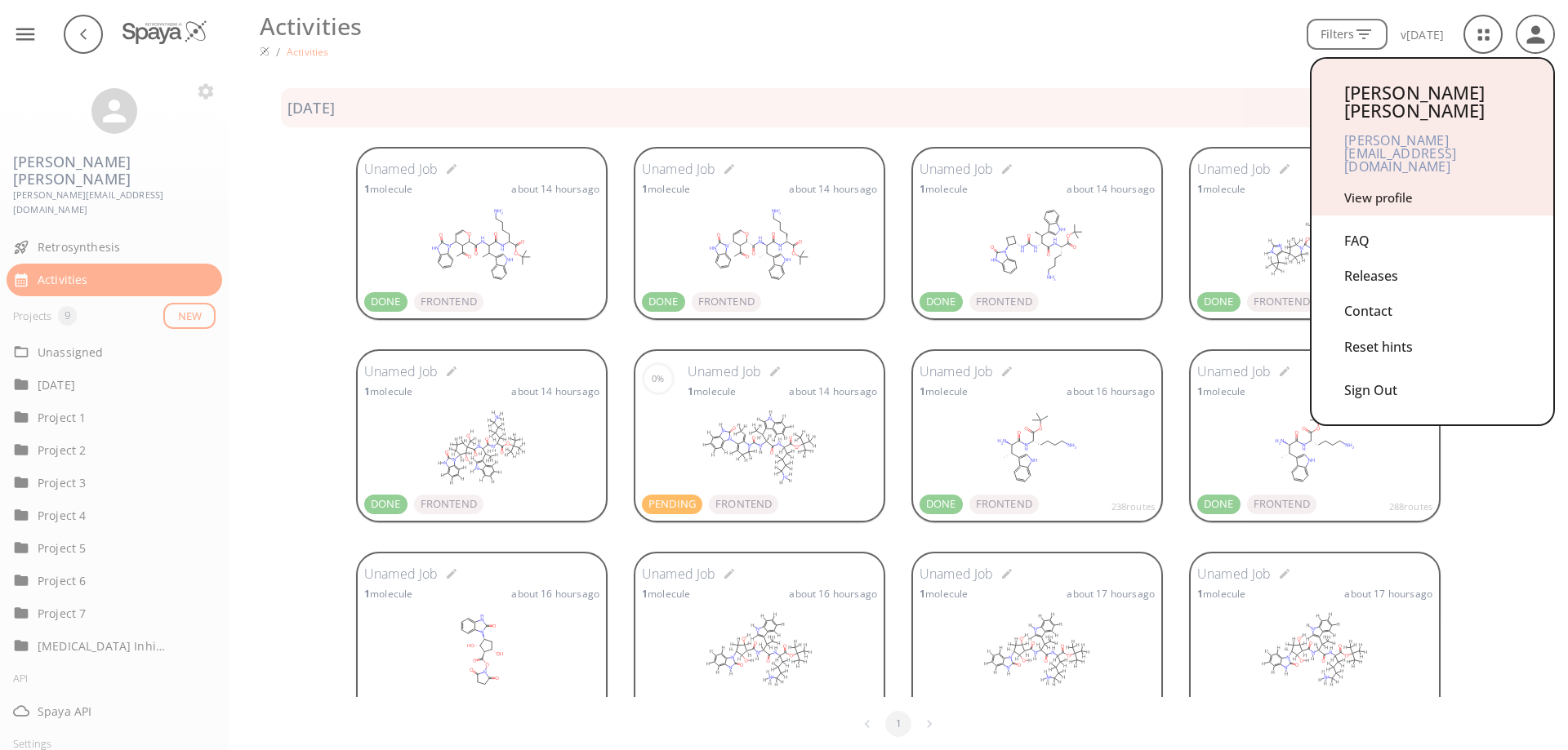
click at [1373, 189] on link "View profile" at bounding box center [1378, 197] width 69 height 16
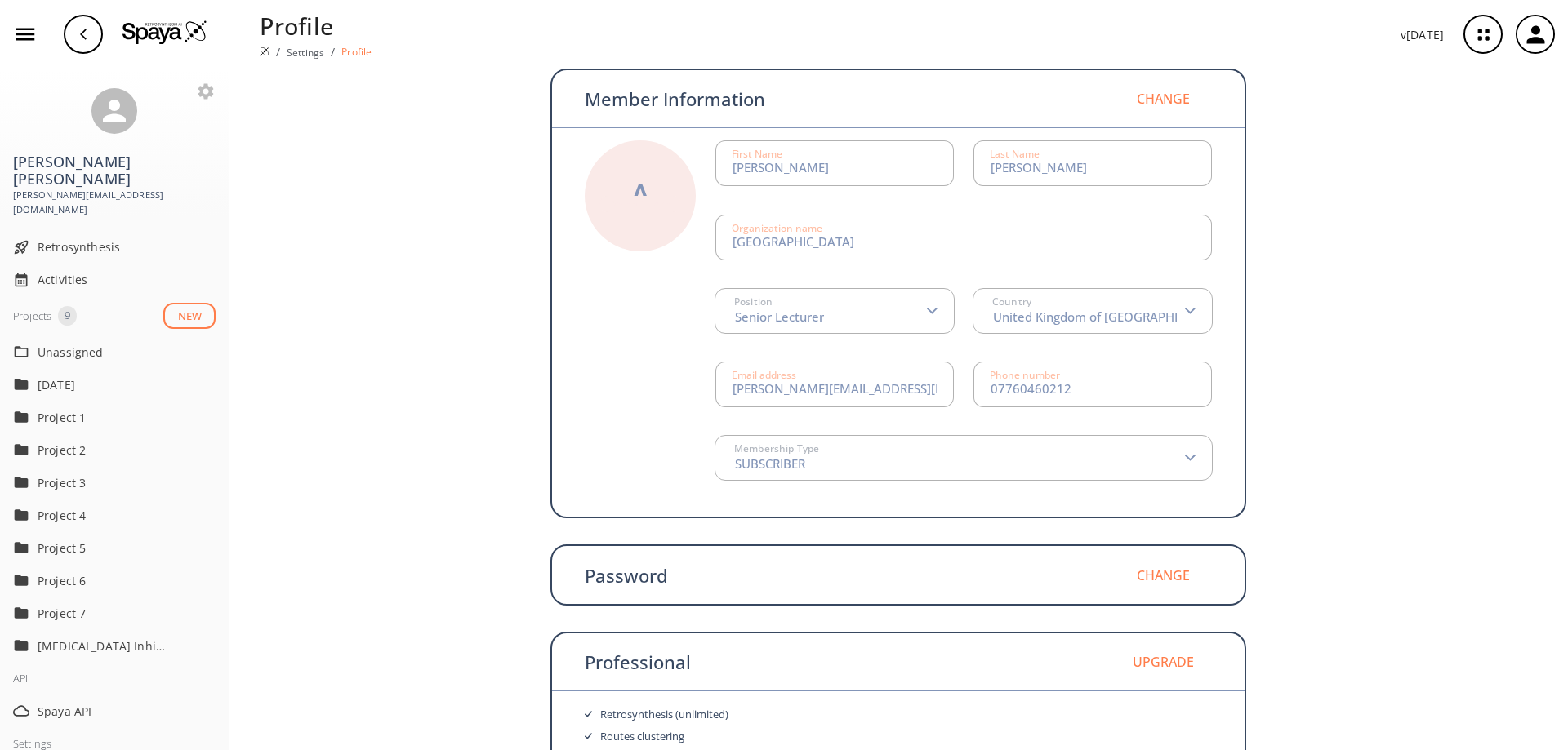
scroll to position [166, 0]
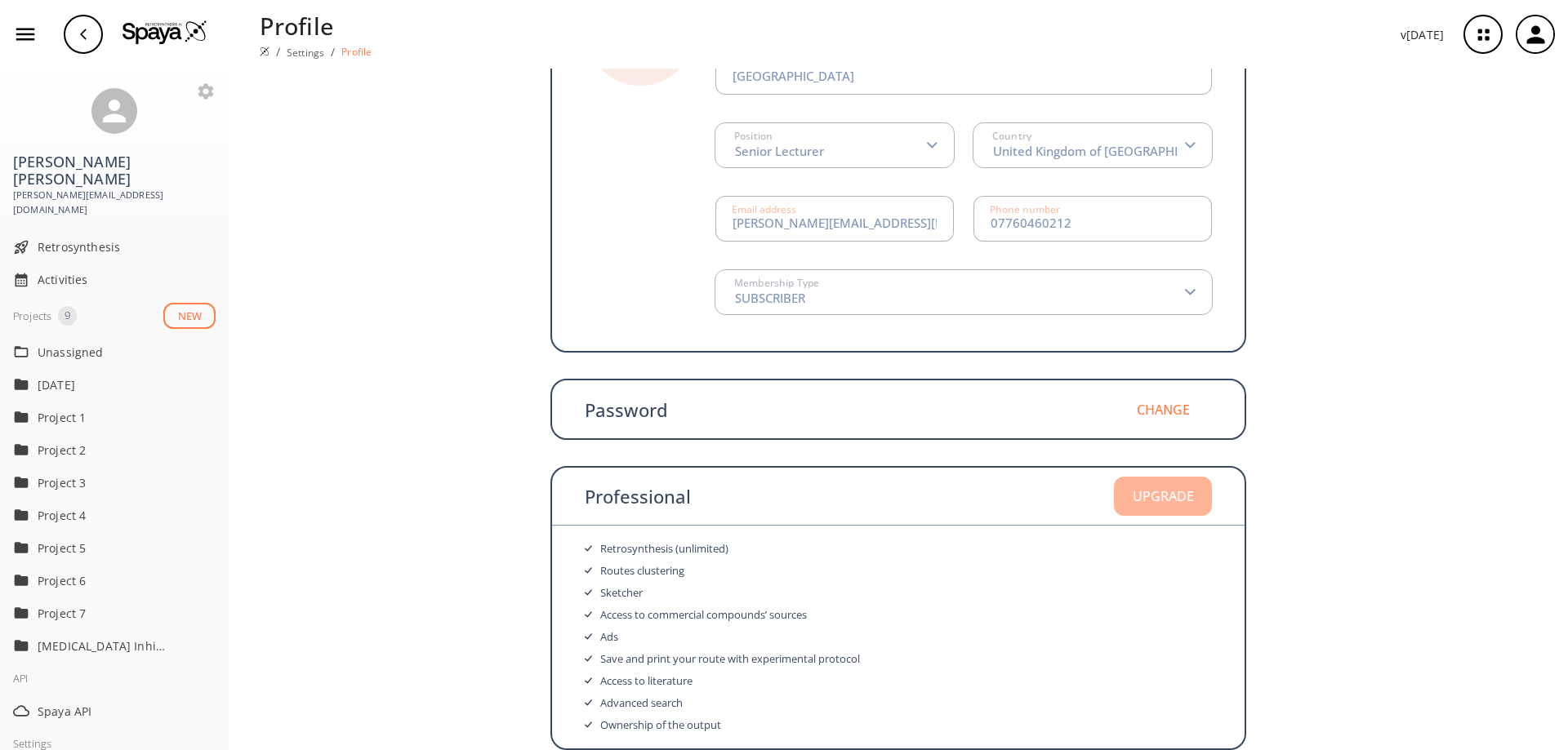
click at [1145, 491] on button "Upgrade" at bounding box center [1163, 496] width 98 height 39
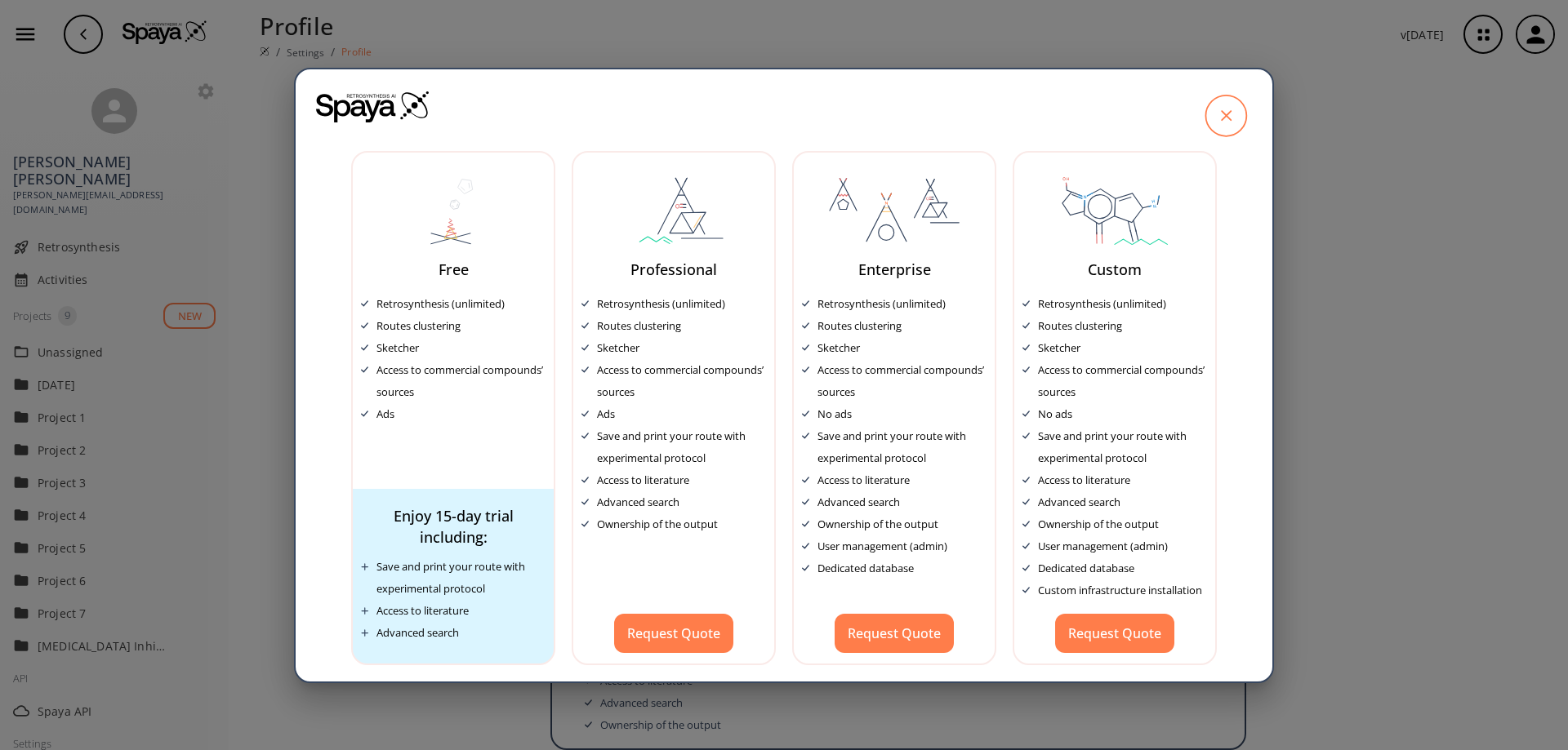
click at [1231, 112] on icon at bounding box center [1226, 115] width 41 height 41
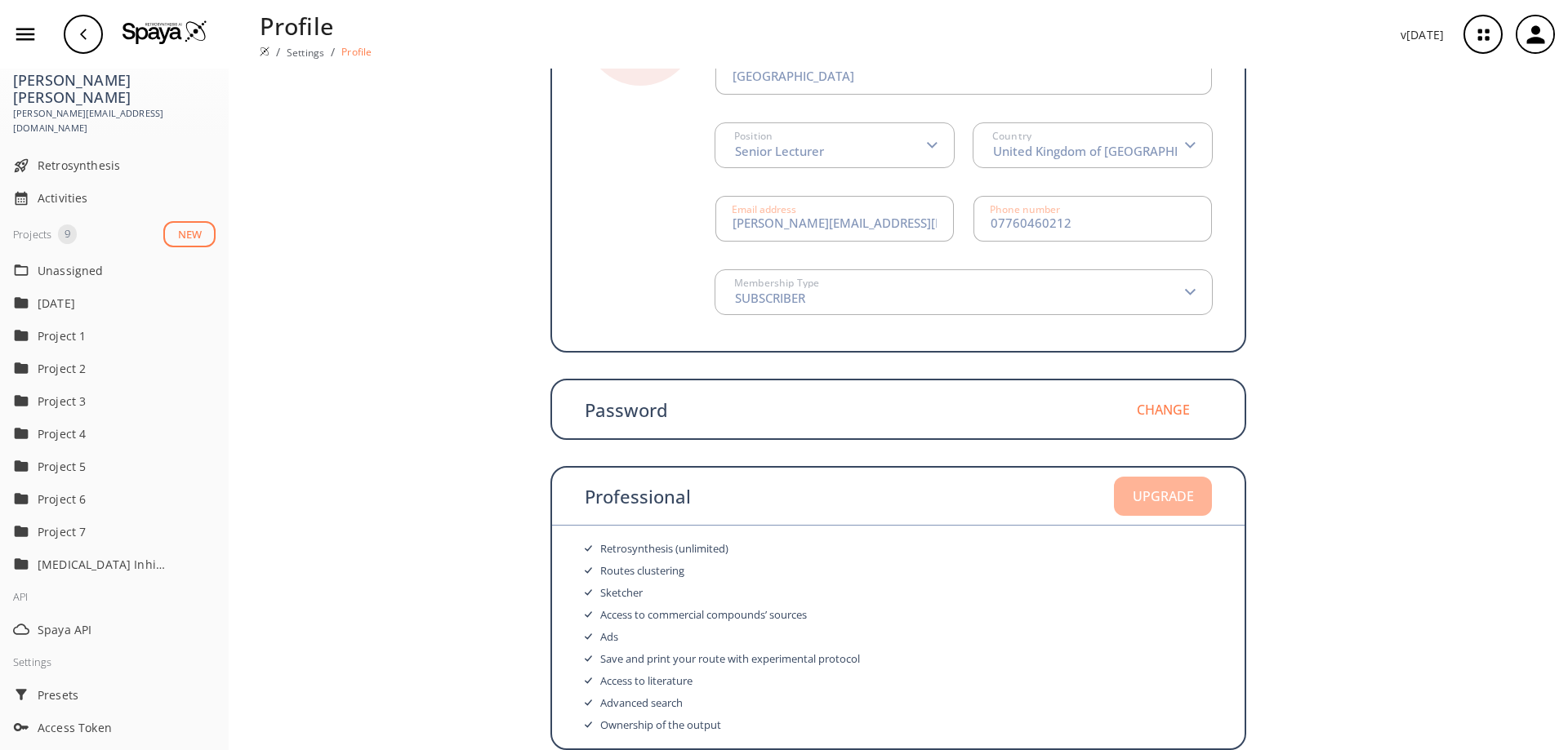
click at [1181, 490] on button "Upgrade" at bounding box center [1163, 496] width 98 height 39
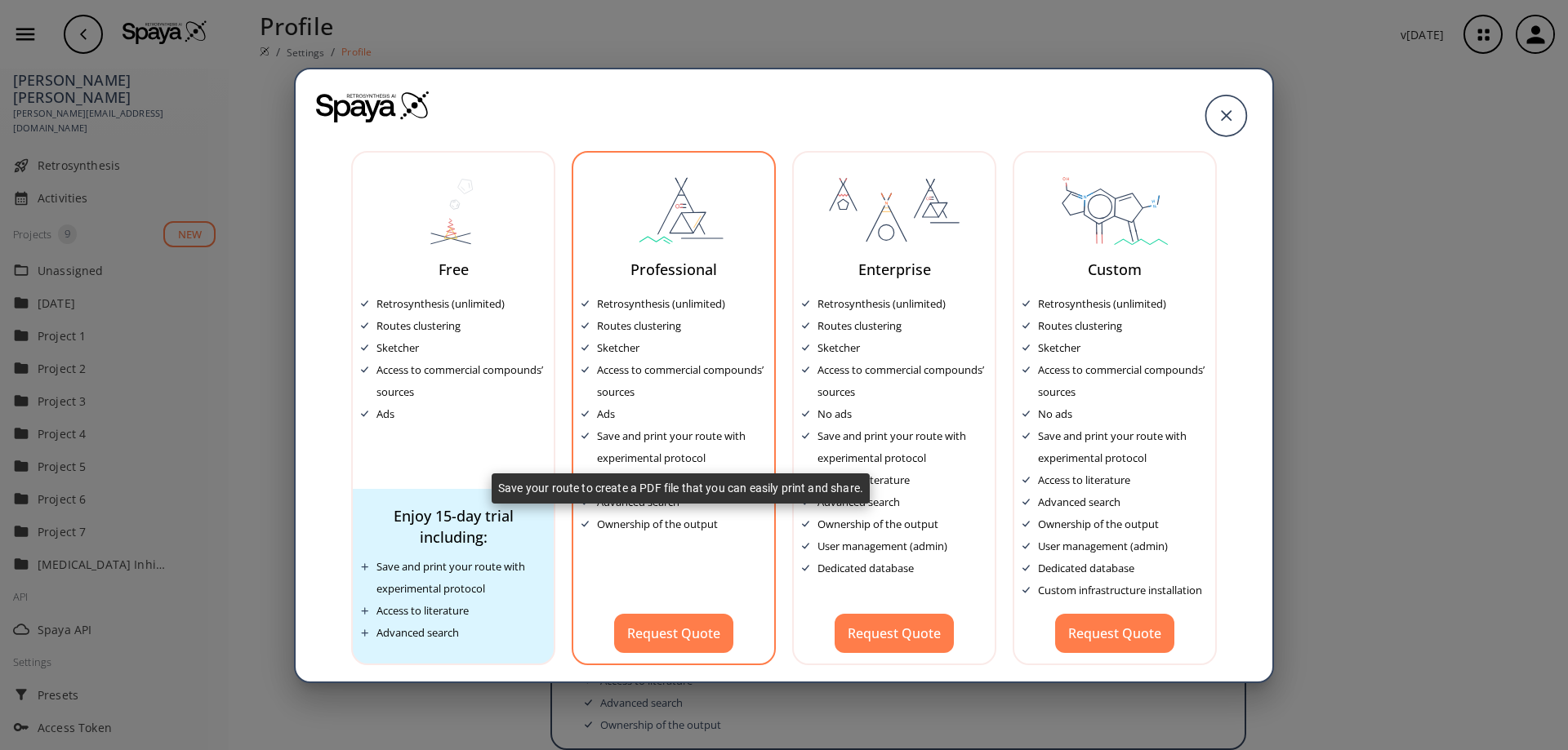
click at [634, 451] on div "Save and print your route with experimental protocol" at bounding box center [681, 446] width 169 height 44
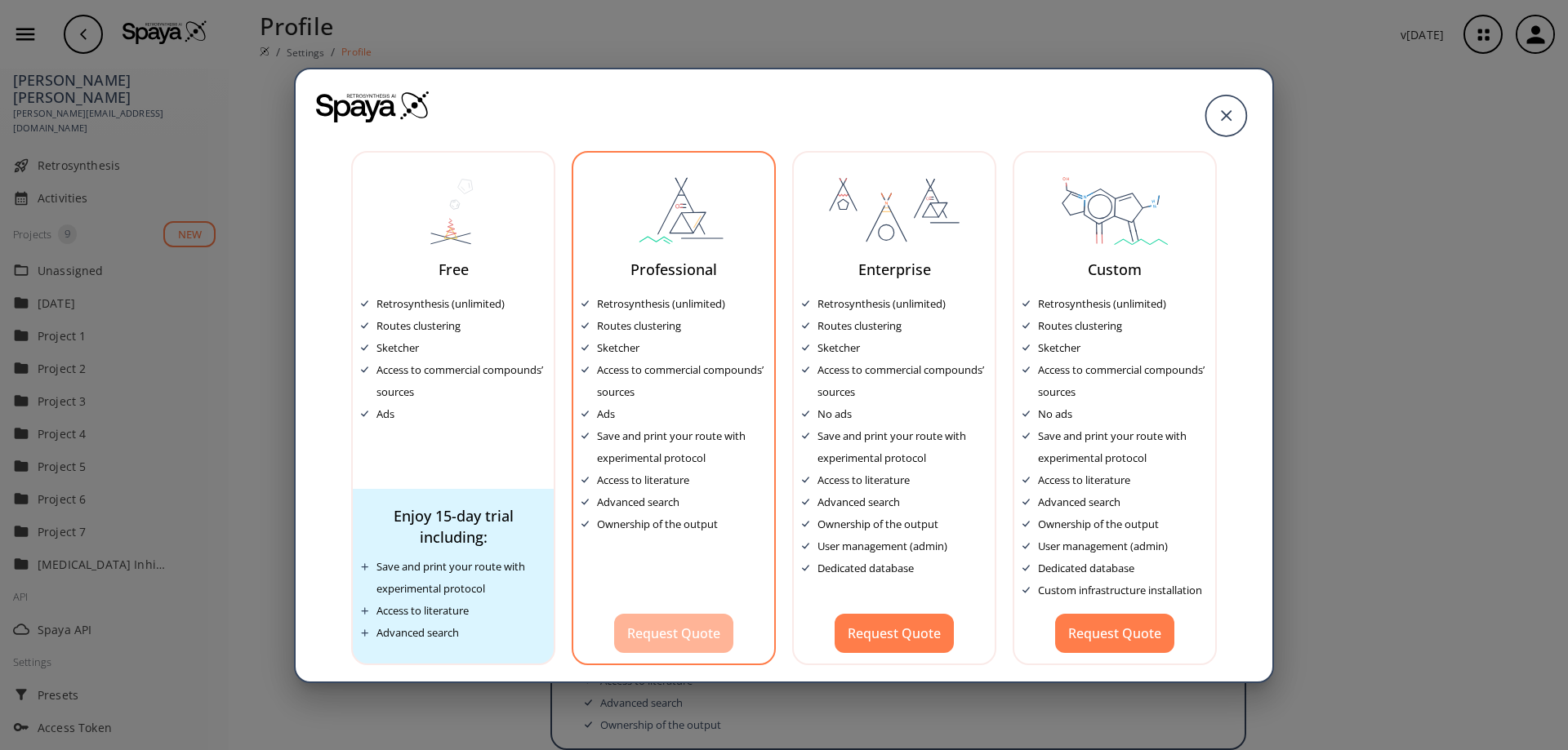
click at [685, 638] on button "Request Quote" at bounding box center [673, 633] width 119 height 39
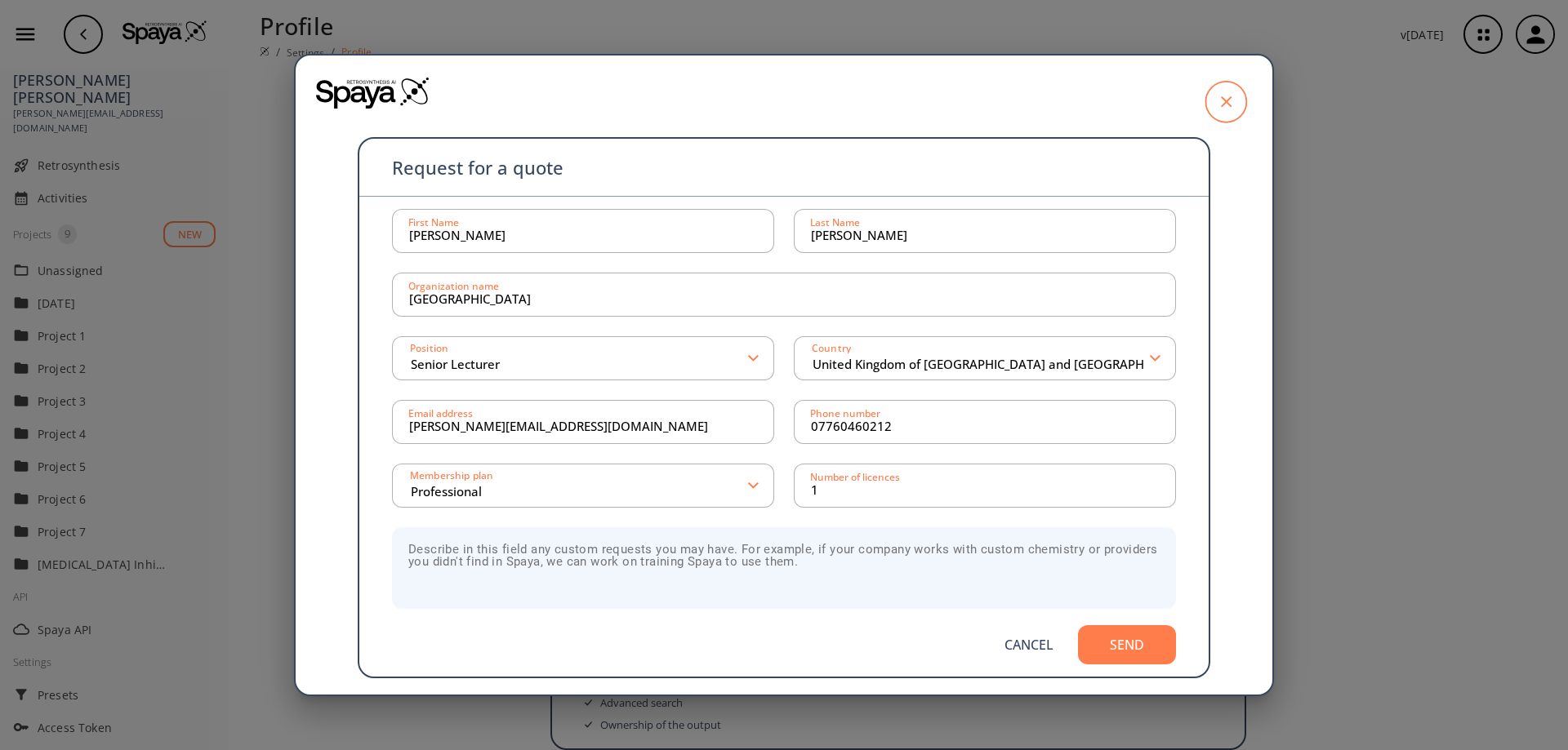
click at [1221, 96] on icon at bounding box center [1226, 102] width 41 height 41
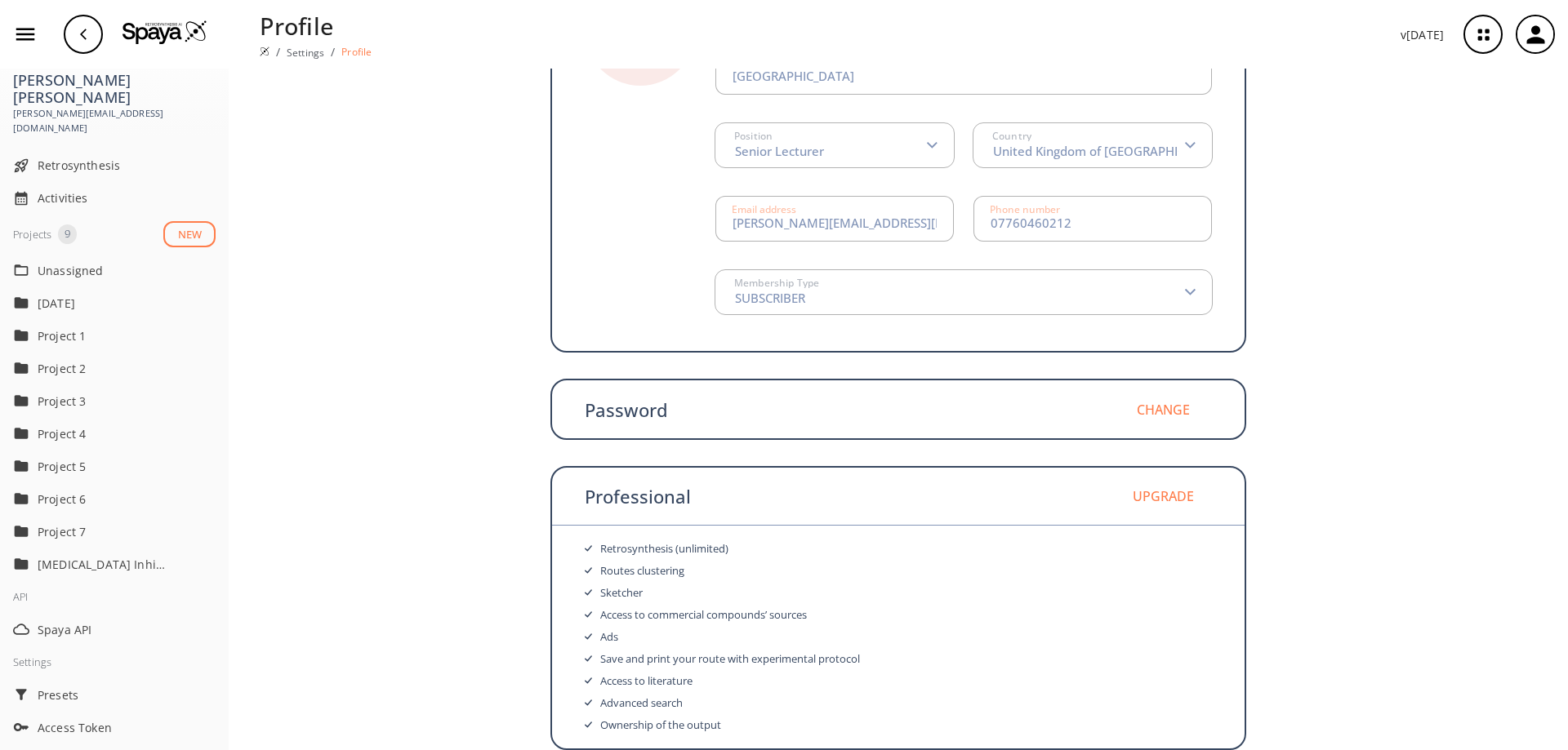
scroll to position [0, 0]
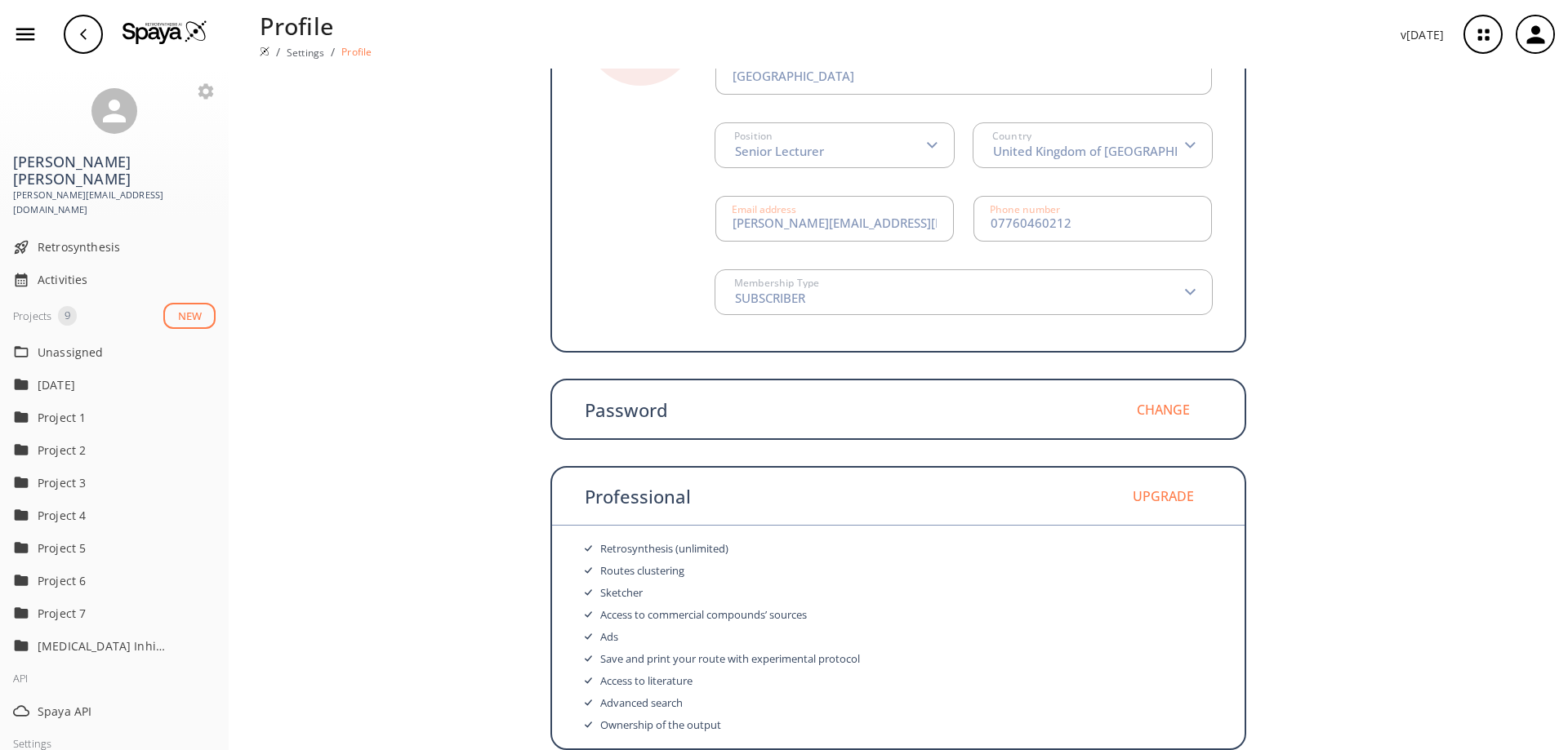
click at [1542, 38] on icon "button" at bounding box center [1536, 35] width 27 height 27
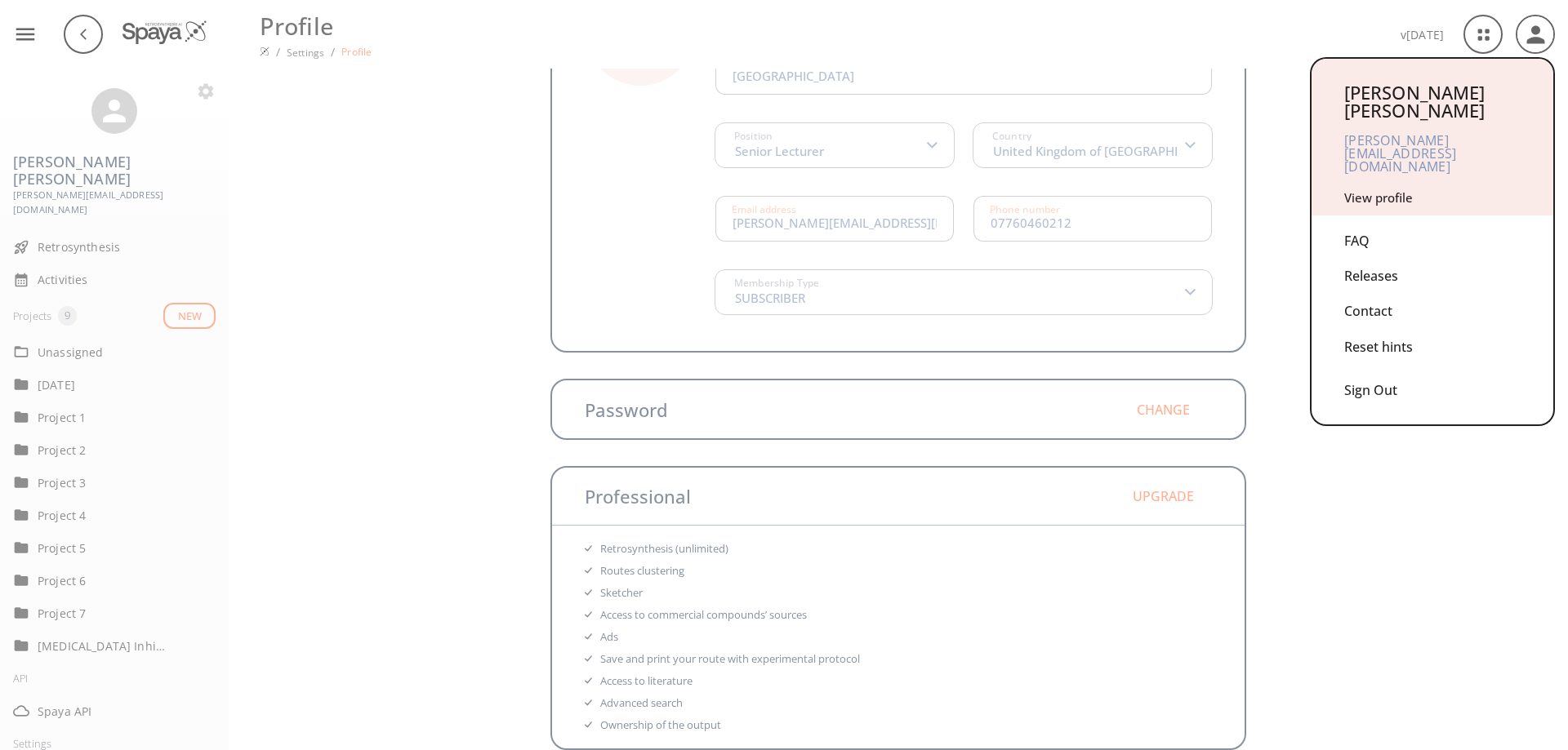
click at [1371, 329] on div "Reset hints" at bounding box center [1431, 346] width 176 height 35
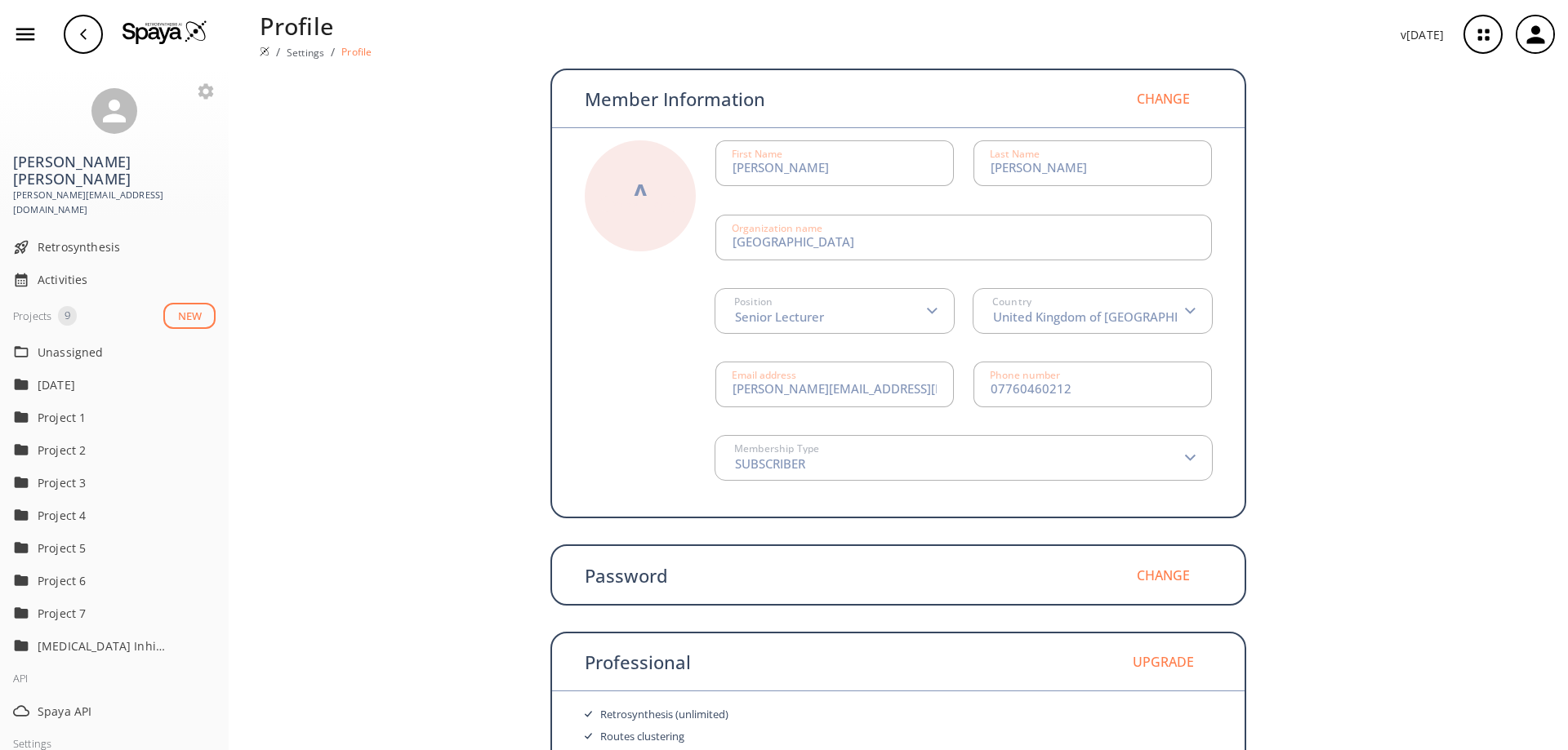
scroll to position [166, 0]
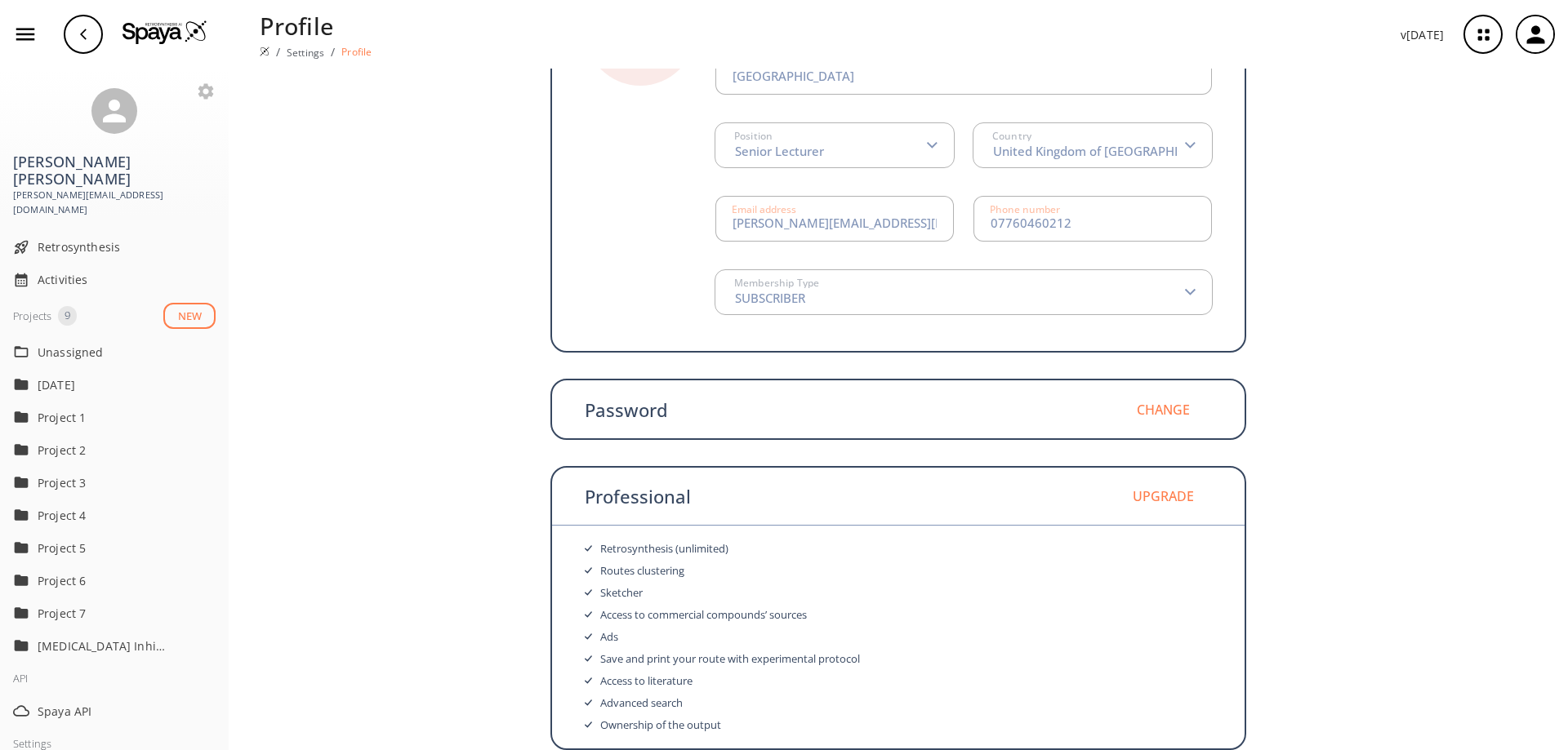
click at [91, 188] on span "[PERSON_NAME][EMAIL_ADDRESS][DOMAIN_NAME]" at bounding box center [114, 203] width 203 height 30
click at [105, 122] on icon at bounding box center [114, 112] width 23 height 23
click at [24, 34] on icon "button" at bounding box center [25, 35] width 19 height 12
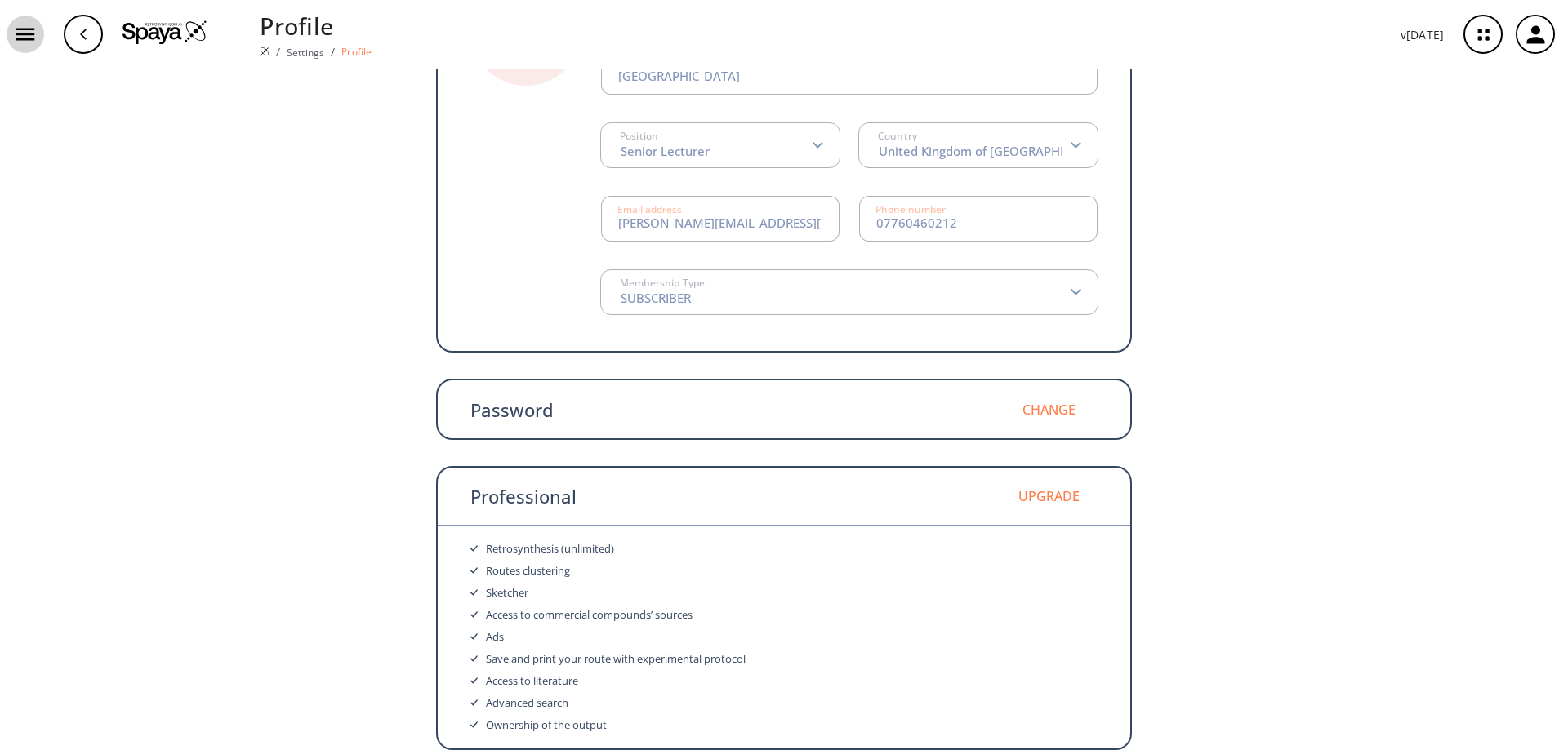
click at [24, 34] on icon "button" at bounding box center [25, 35] width 19 height 12
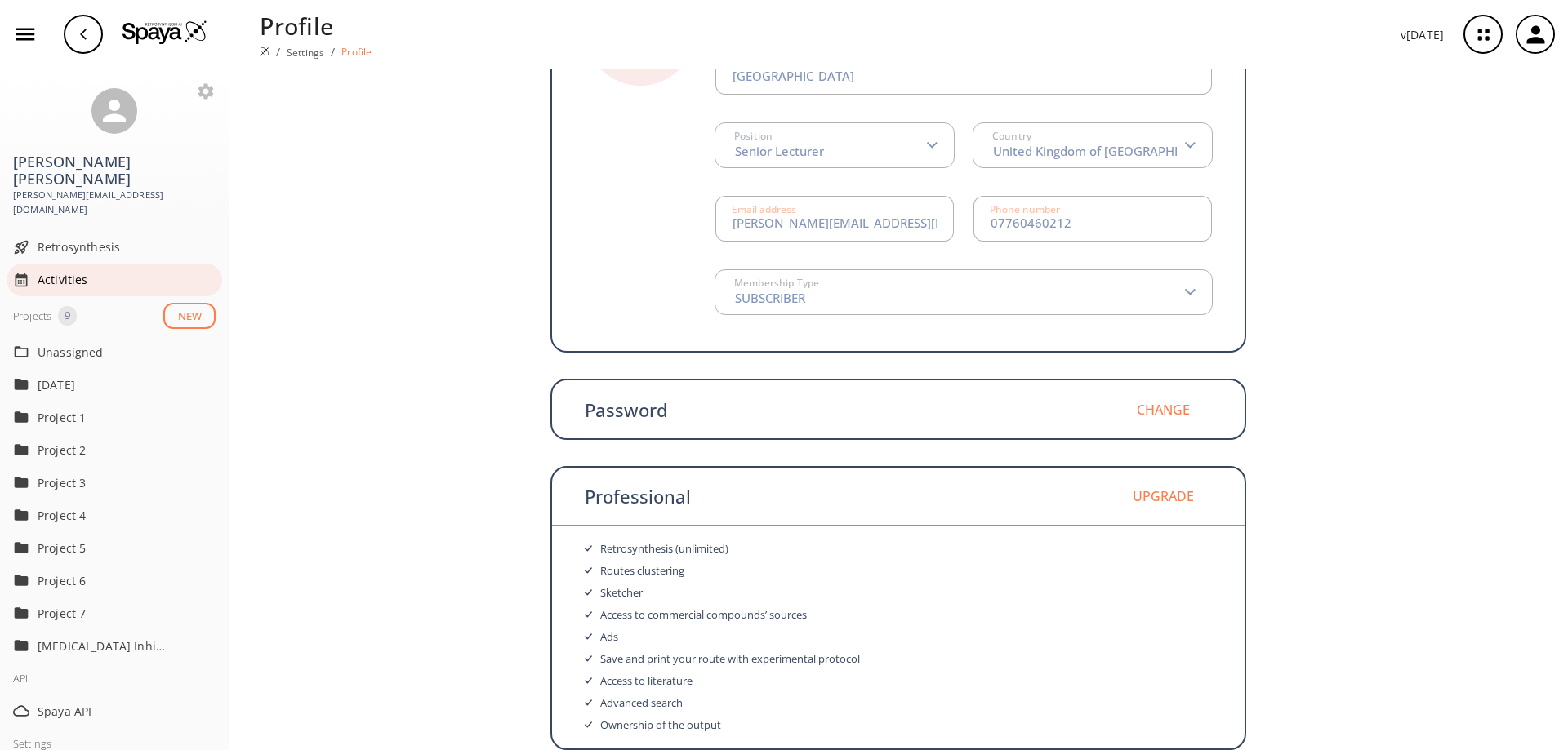
click at [70, 271] on span "Activities" at bounding box center [126, 279] width 178 height 17
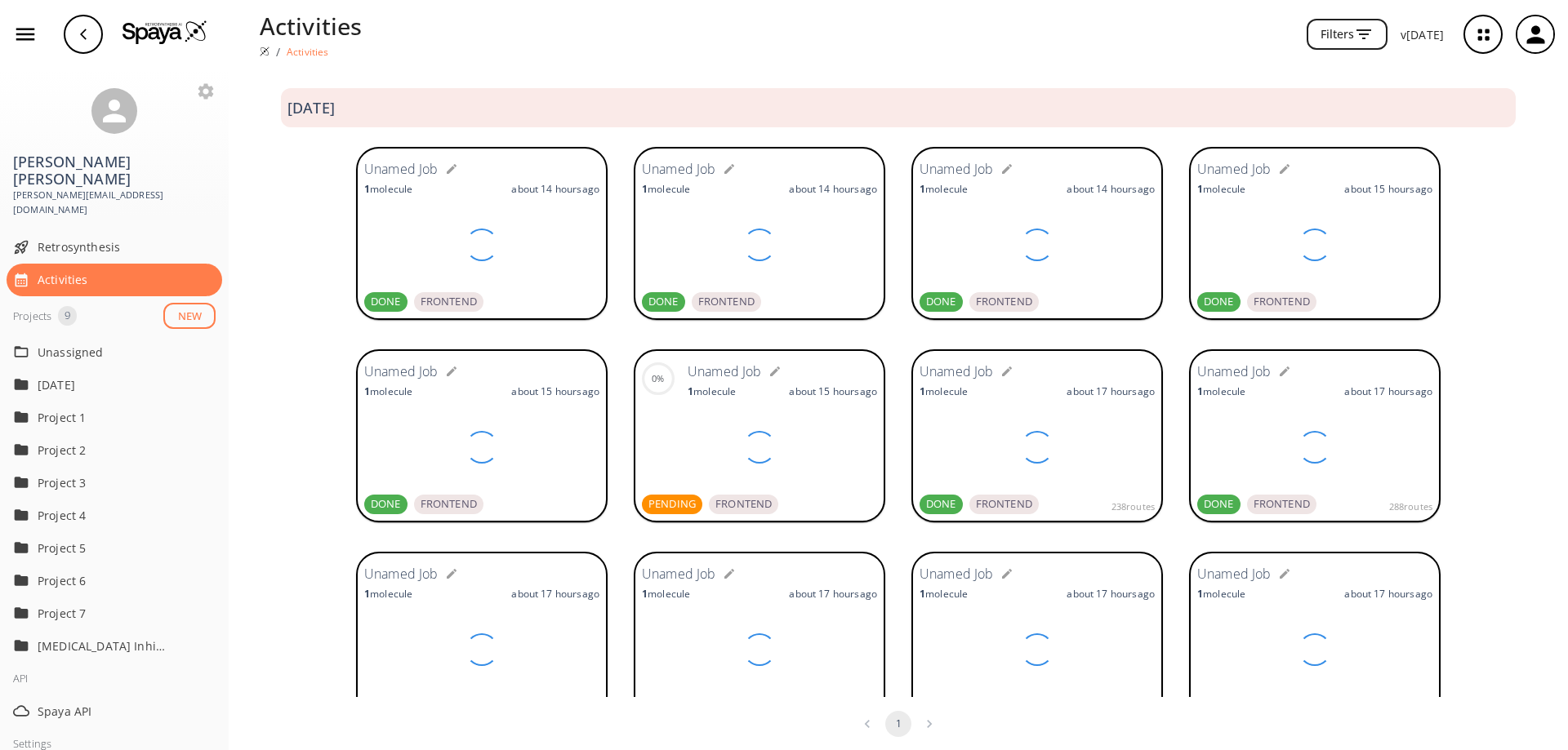
click at [1535, 34] on icon "button" at bounding box center [1535, 34] width 18 height 18
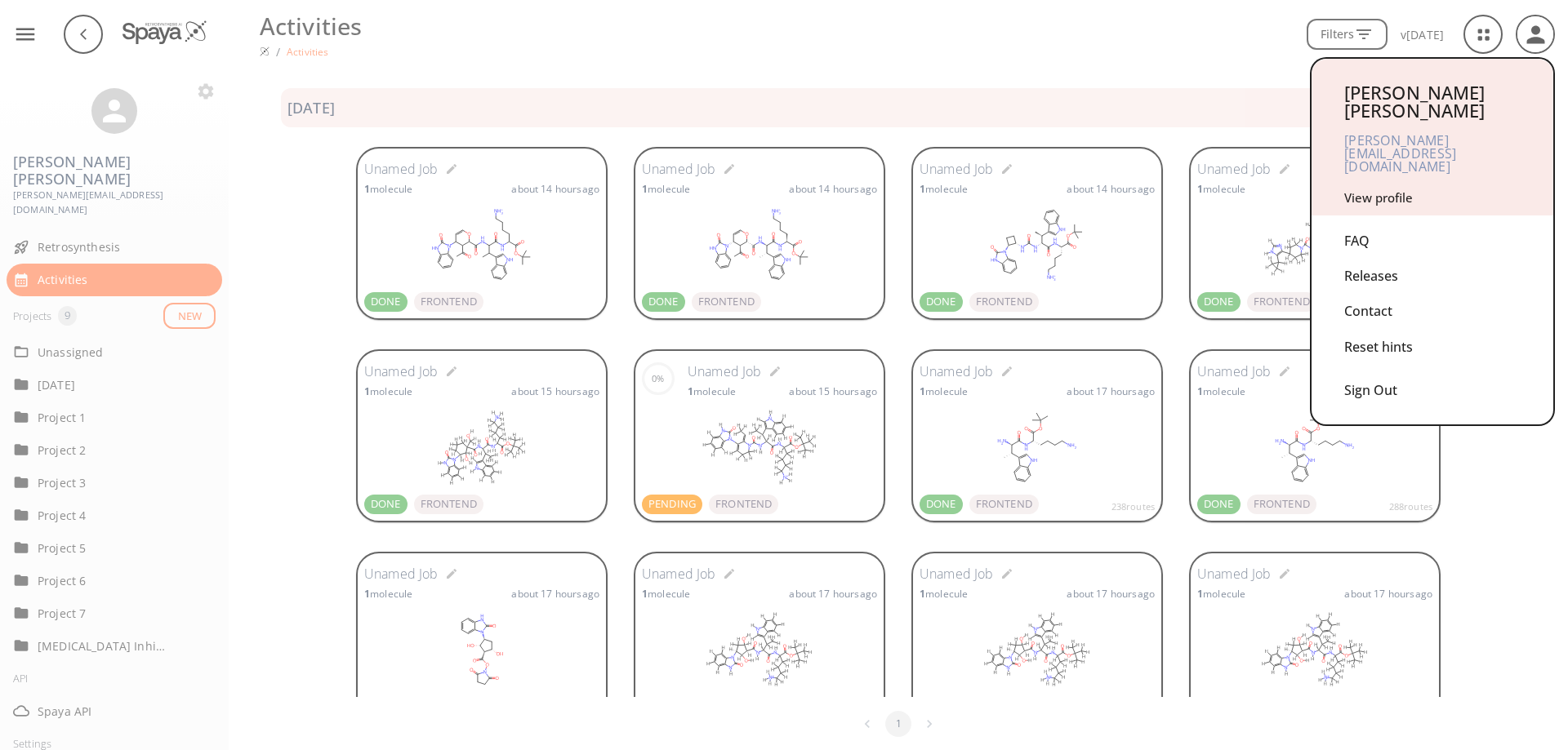
click at [1381, 365] on div "Sign Out" at bounding box center [1431, 387] width 176 height 43
